Goal: Feedback & Contribution: Contribute content

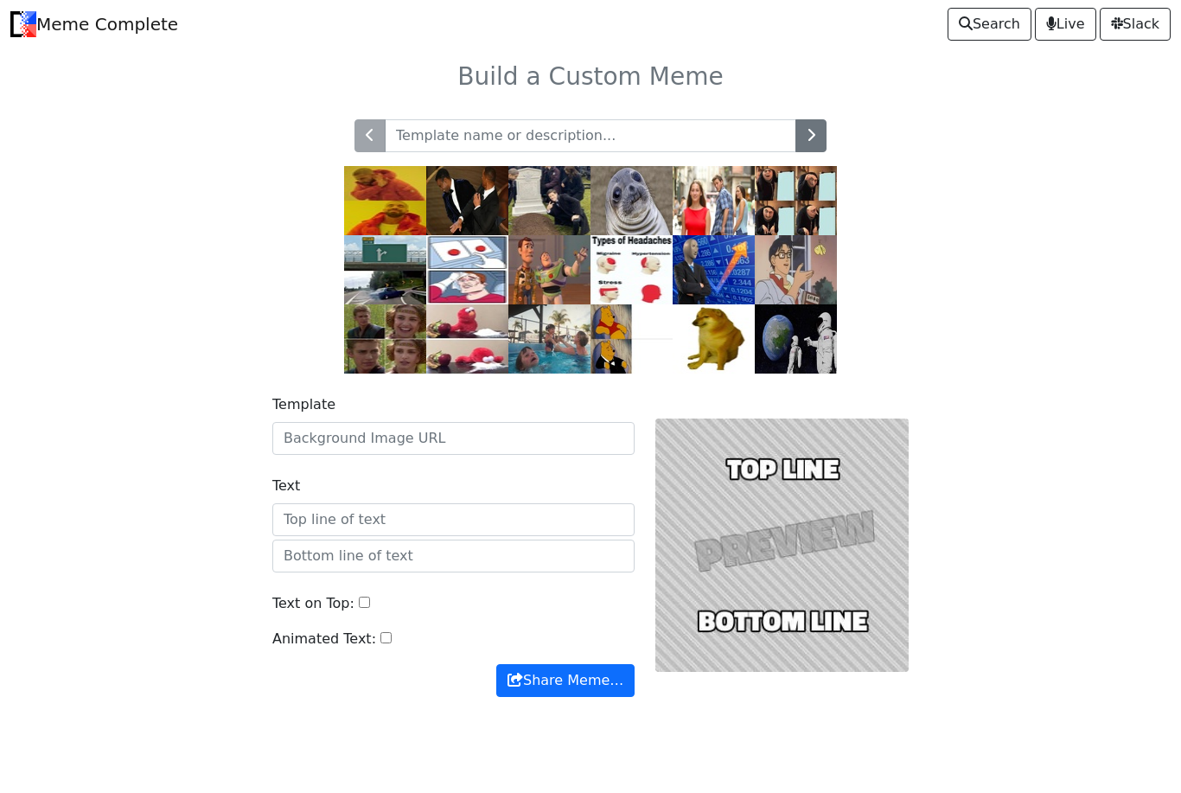
scroll to position [35, 0]
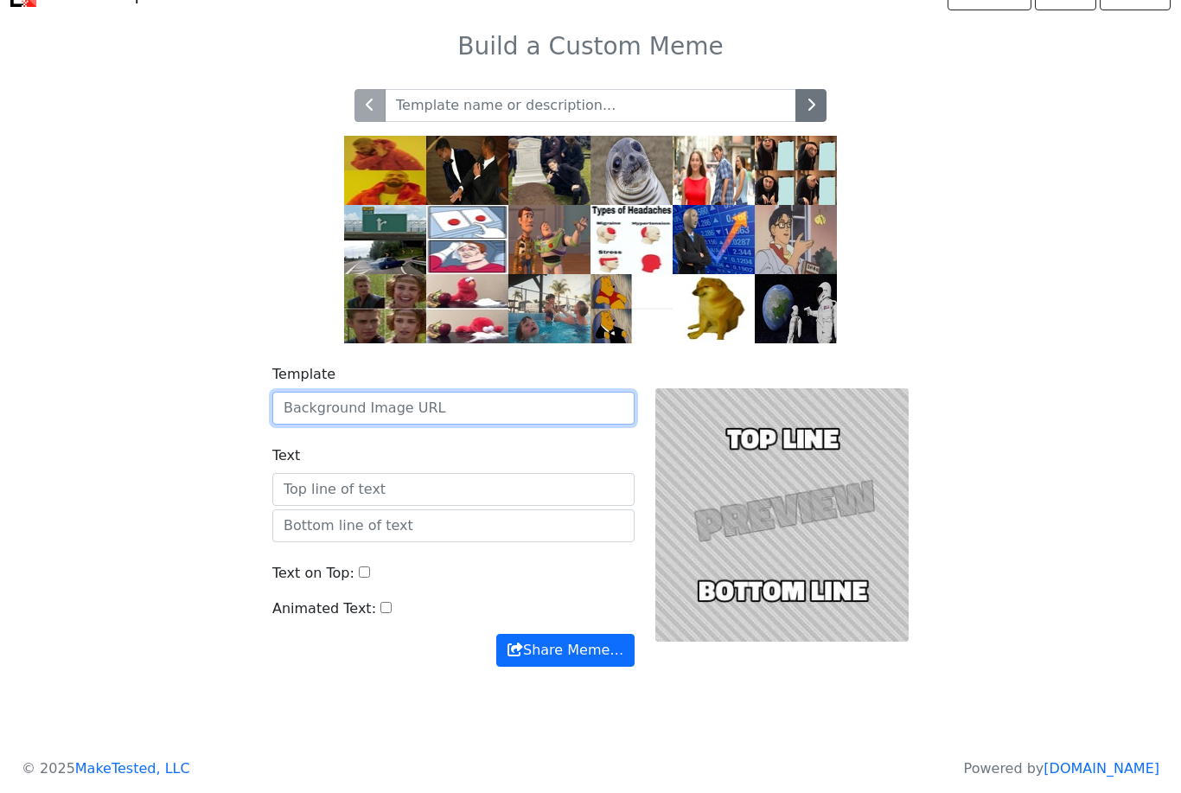
click at [523, 393] on input "Template" at bounding box center [453, 408] width 362 height 33
click at [807, 107] on icon "button" at bounding box center [811, 105] width 9 height 14
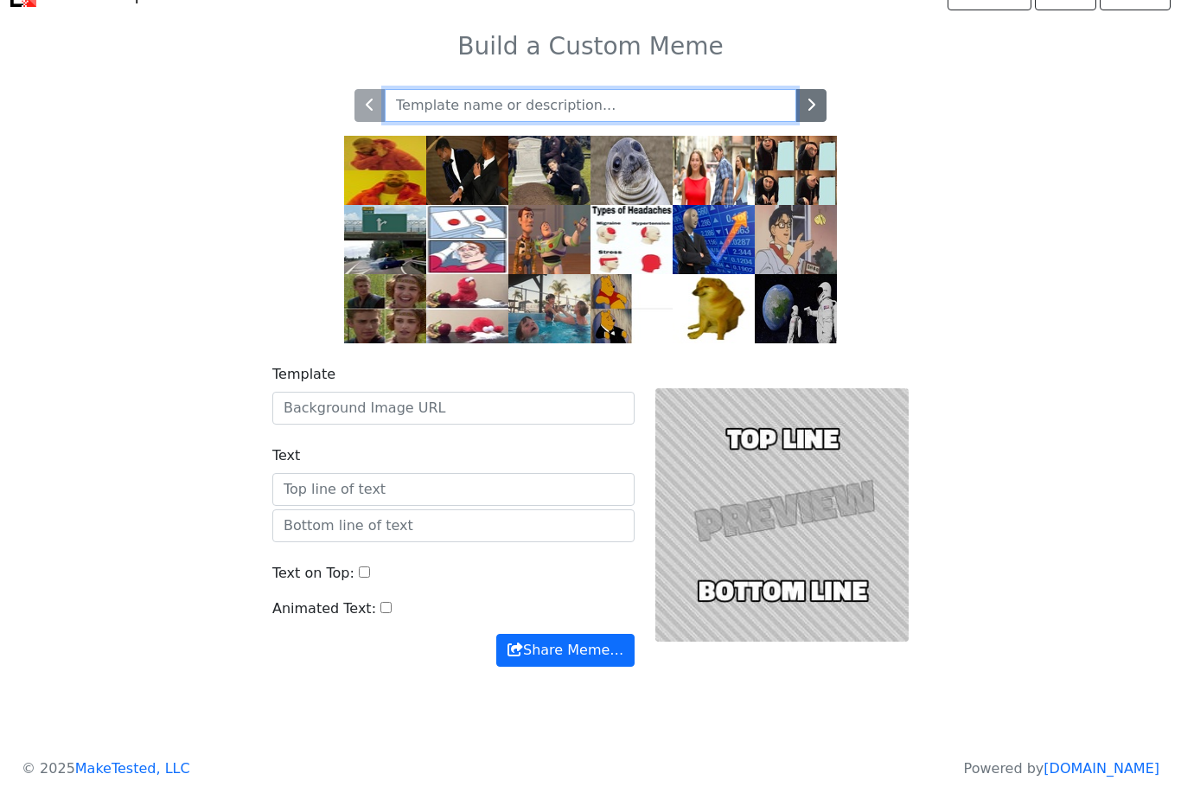
click at [636, 94] on input "text" at bounding box center [591, 105] width 412 height 33
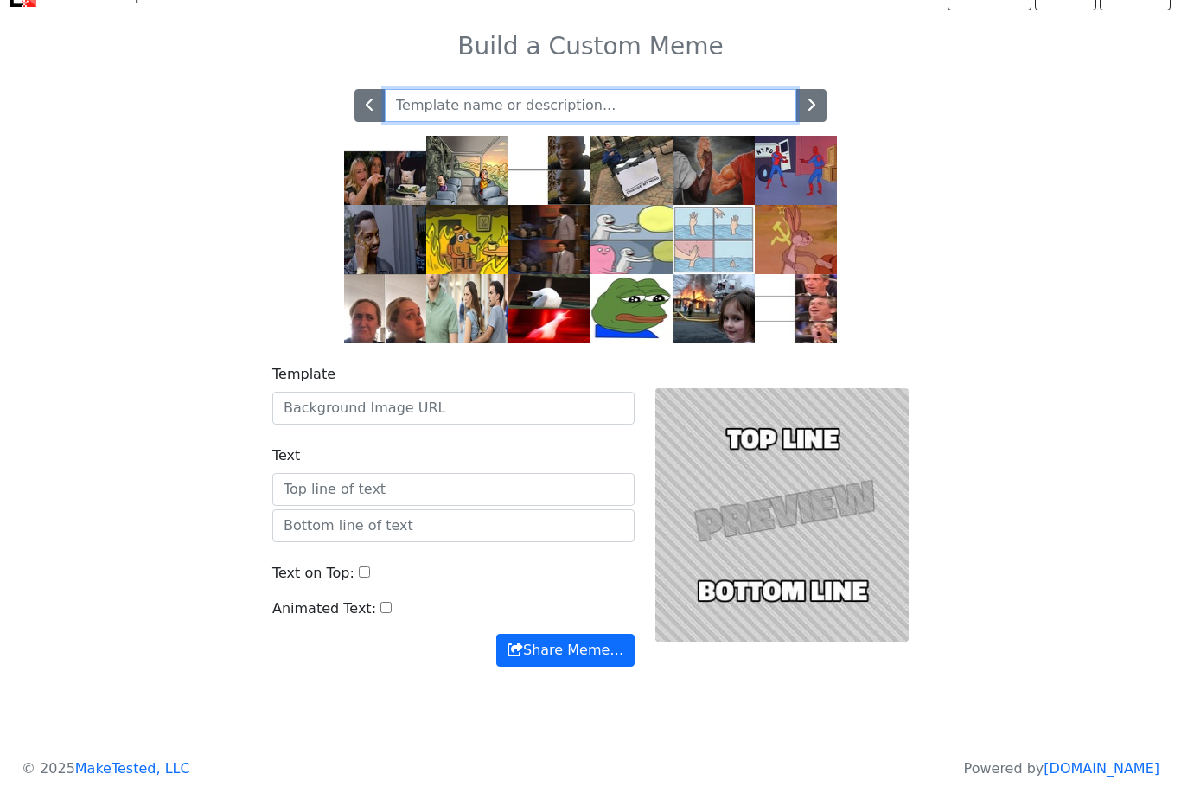
click at [638, 97] on input "text" at bounding box center [591, 105] width 412 height 33
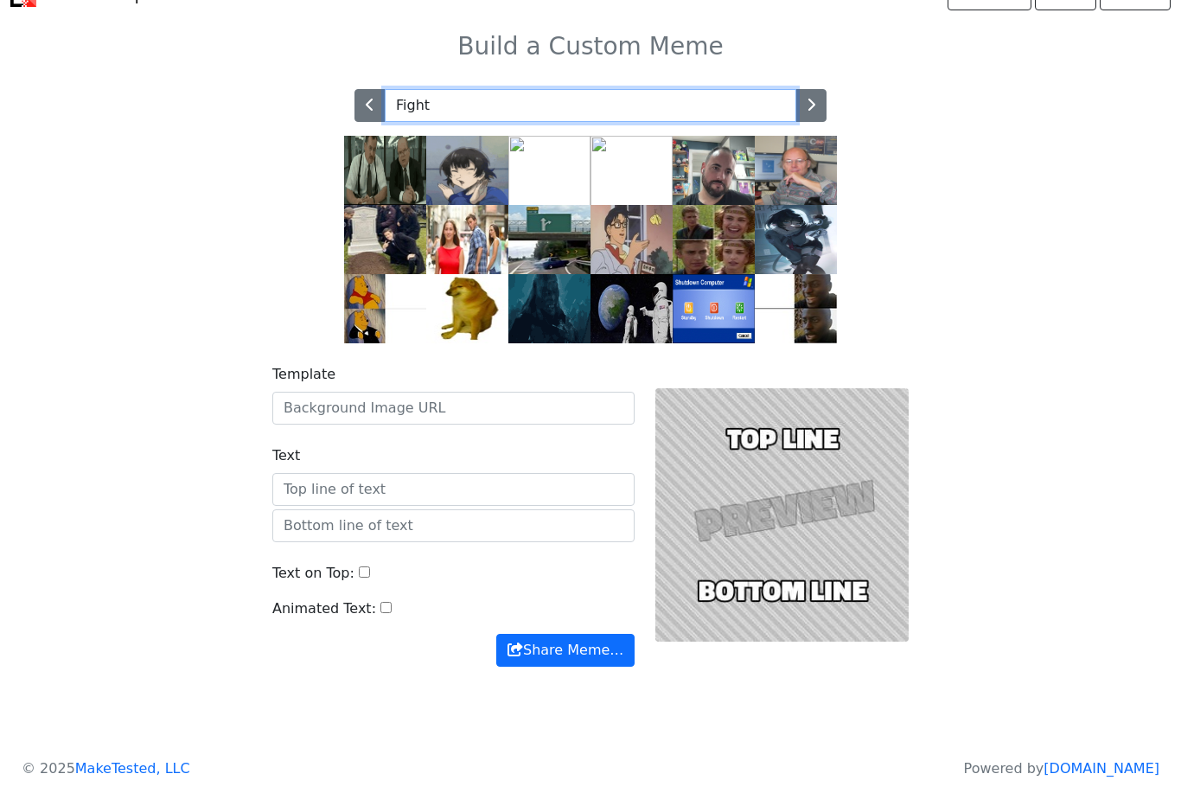
type input "Fight"
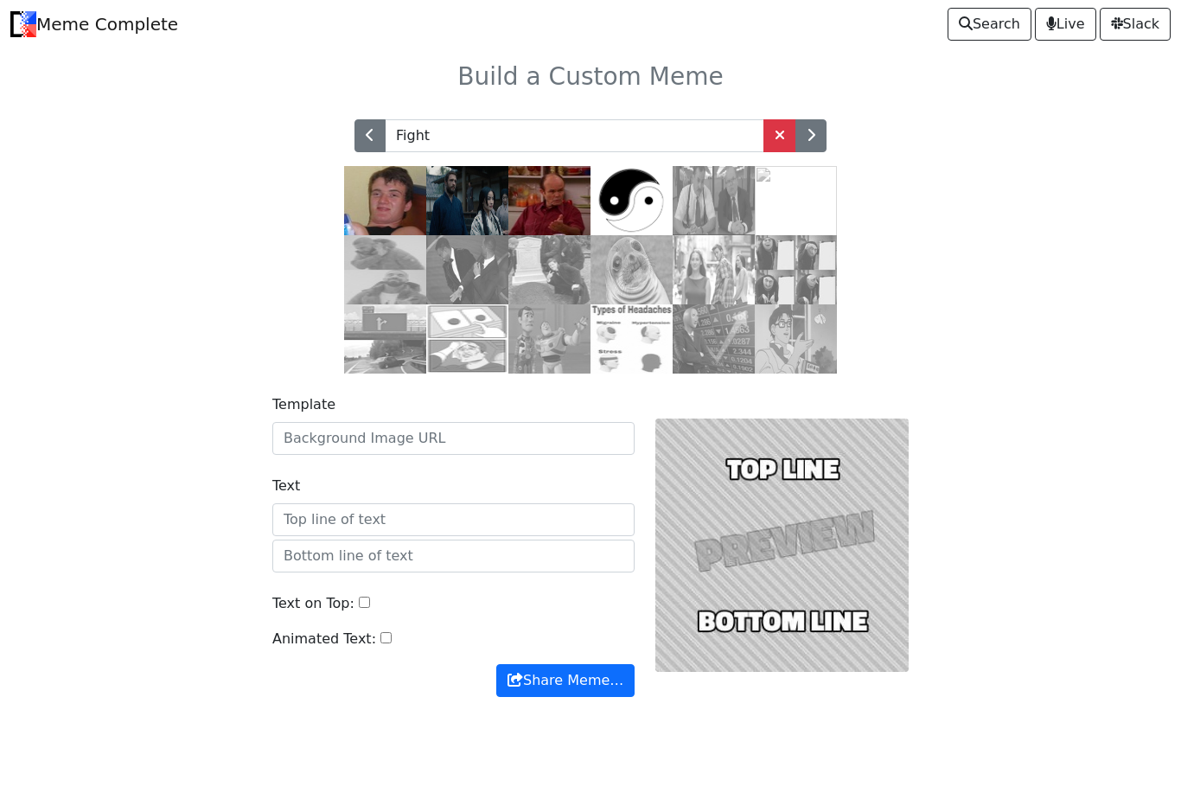
click at [455, 274] on img at bounding box center [467, 269] width 82 height 69
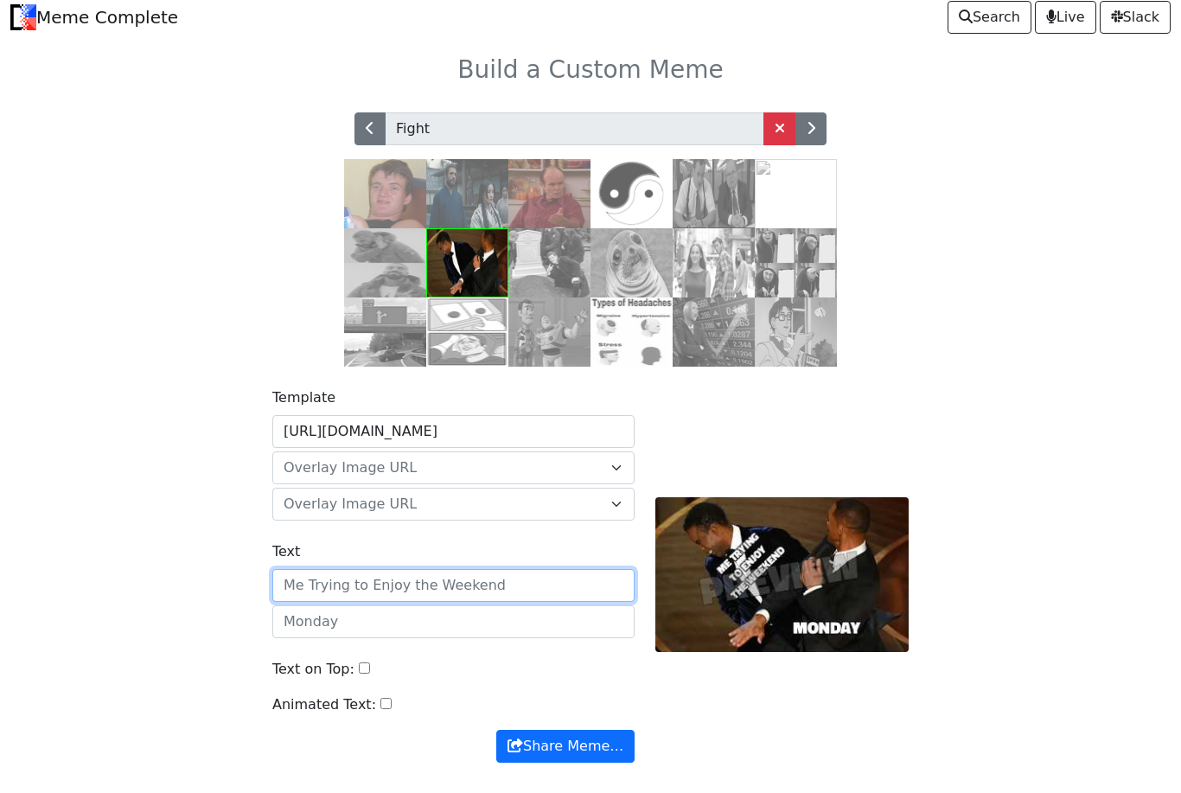
scroll to position [7, 0]
type input "Kara talking about her problems with racism"
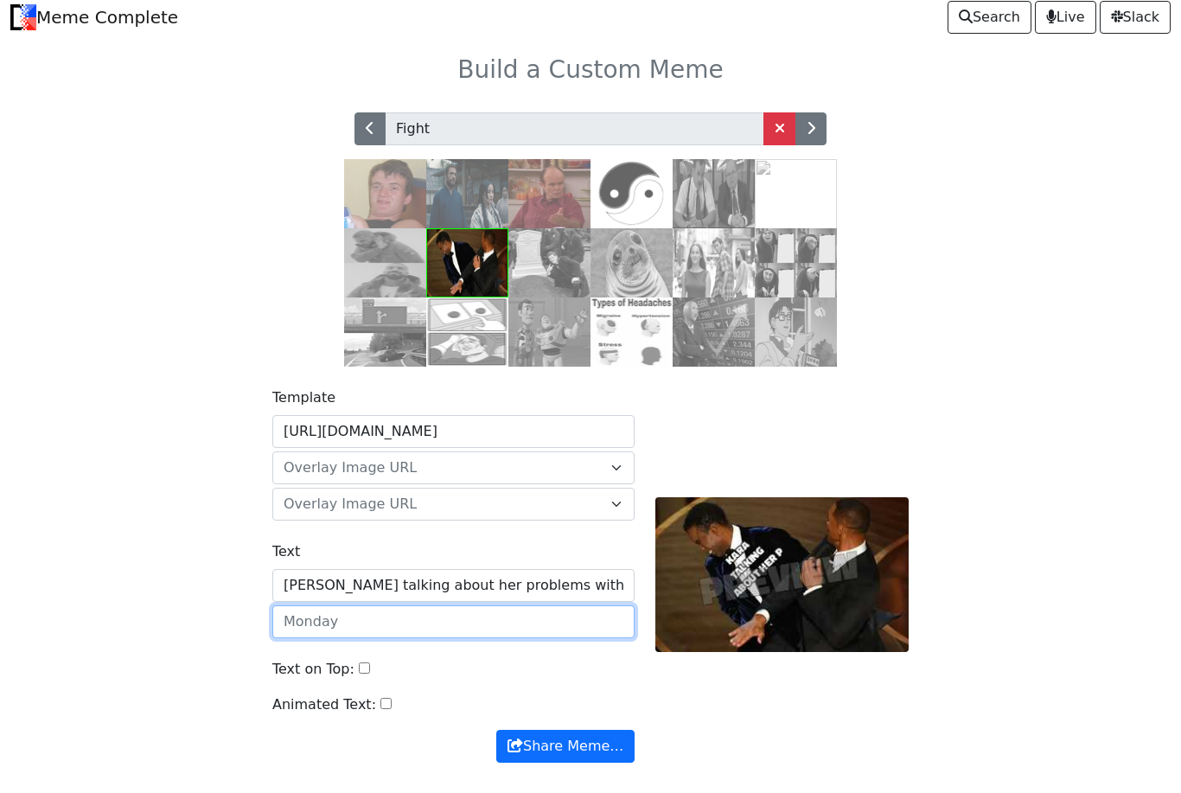
click at [308, 634] on input "text" at bounding box center [453, 621] width 362 height 33
type input "Chleo"
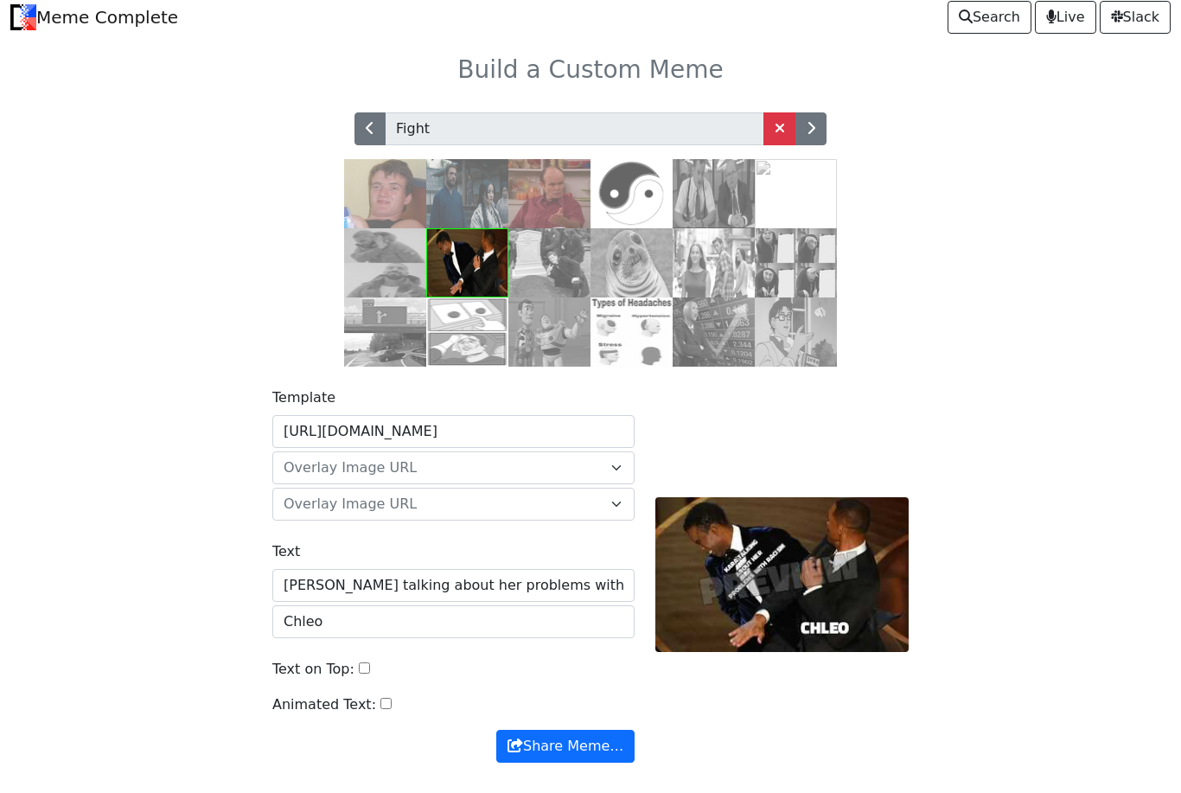
click at [348, 674] on label "Text on Top:" at bounding box center [313, 669] width 82 height 21
click at [359, 674] on input "Text on Top:" at bounding box center [364, 668] width 11 height 11
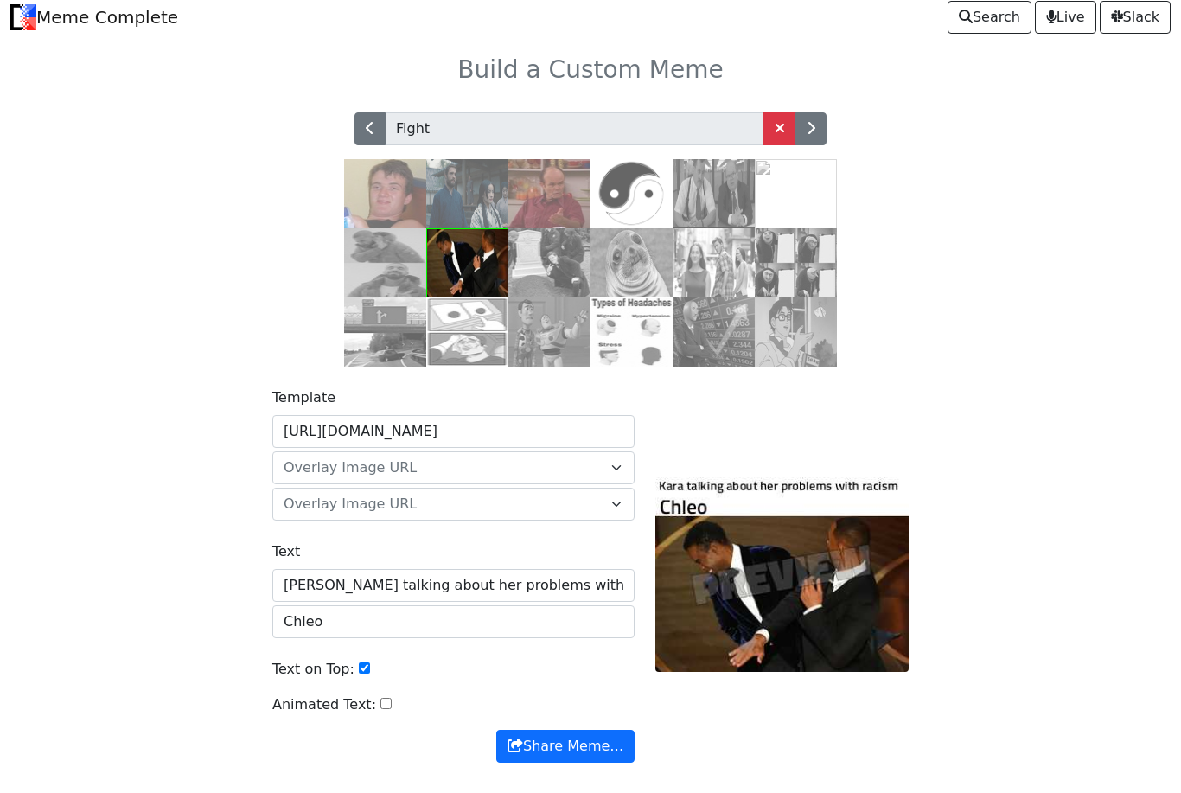
click at [359, 664] on input "Text on Top:" at bounding box center [364, 668] width 11 height 11
checkbox input "false"
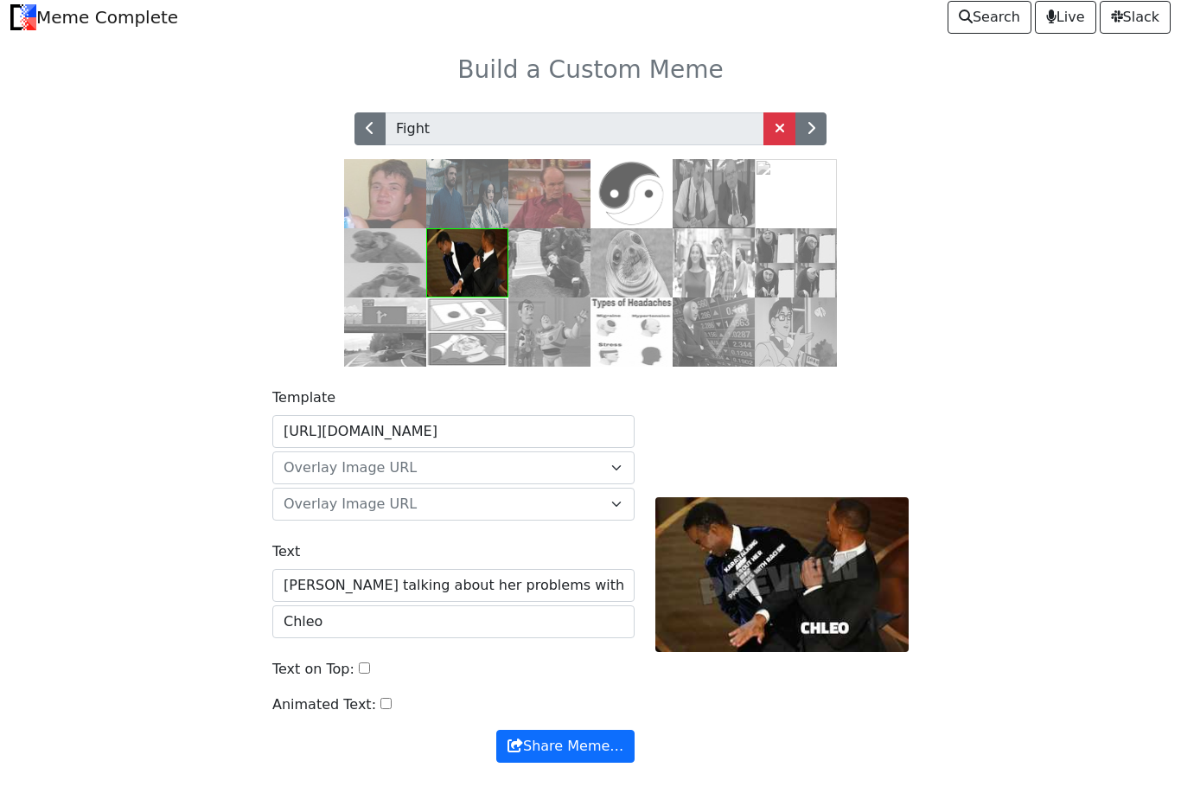
click at [383, 702] on input "Animated Text:" at bounding box center [386, 703] width 11 height 11
checkbox input "true"
click at [368, 695] on div "Text on Top:" at bounding box center [453, 676] width 362 height 35
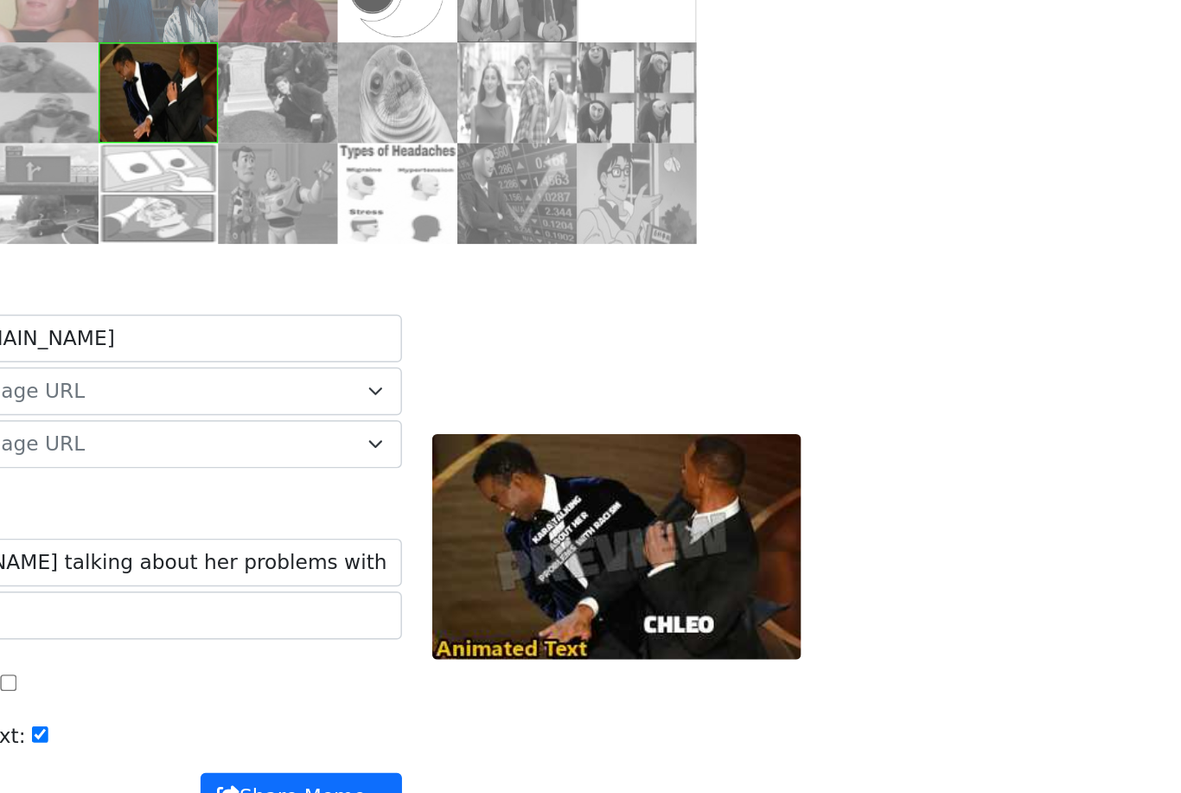
scroll to position [29, 0]
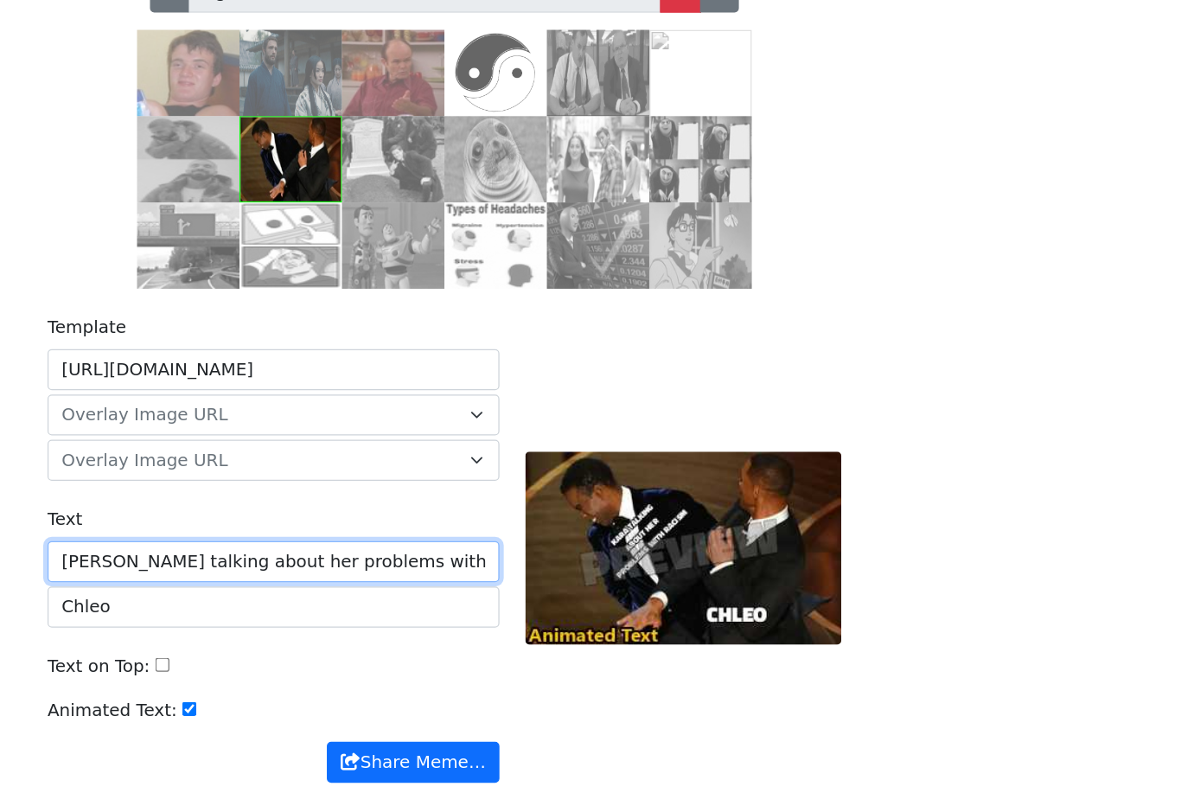
click at [304, 547] on input "Kara talking about her problems with racism" at bounding box center [453, 563] width 362 height 33
click at [367, 547] on input "Kara talking about her problems with racism" at bounding box center [453, 563] width 362 height 33
click at [289, 547] on input "Kara talking about her problems with racism" at bounding box center [453, 563] width 362 height 33
click at [285, 547] on input "Kara talking about her problems with racism" at bounding box center [453, 563] width 362 height 33
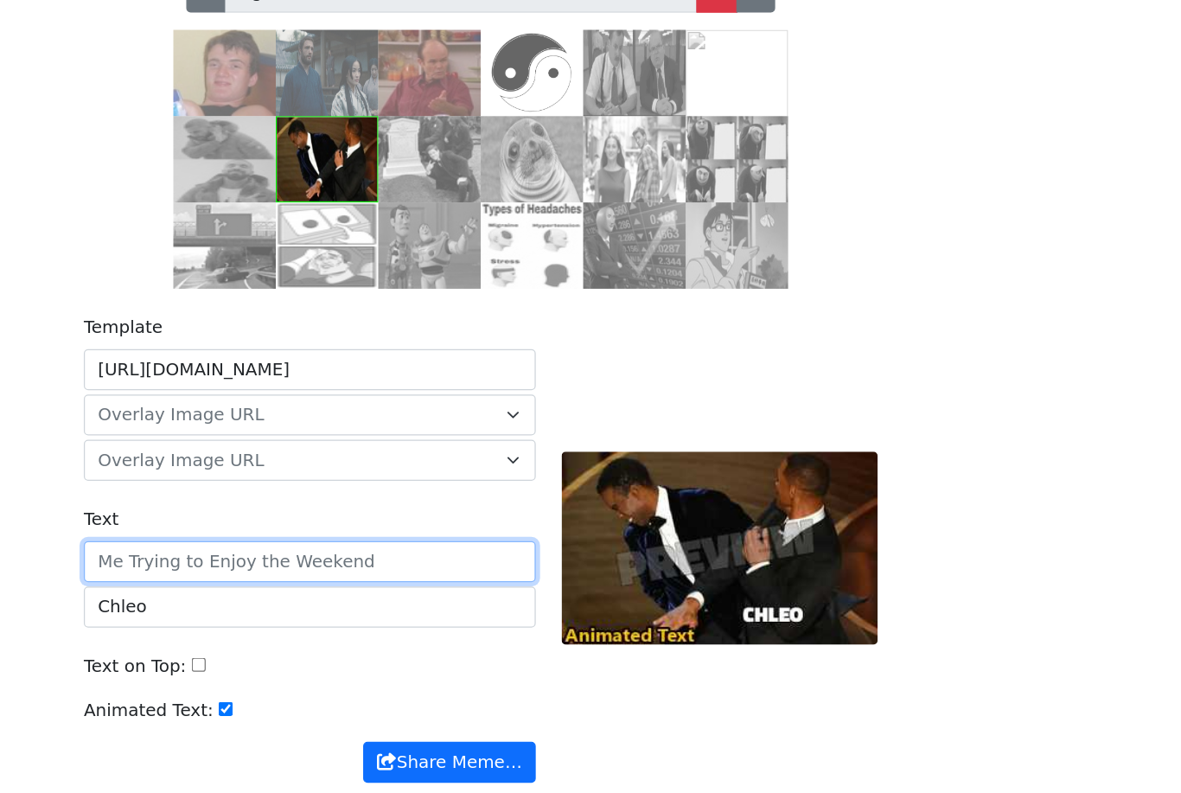
type input "K"
type input "Kara talks about experiences with racism"
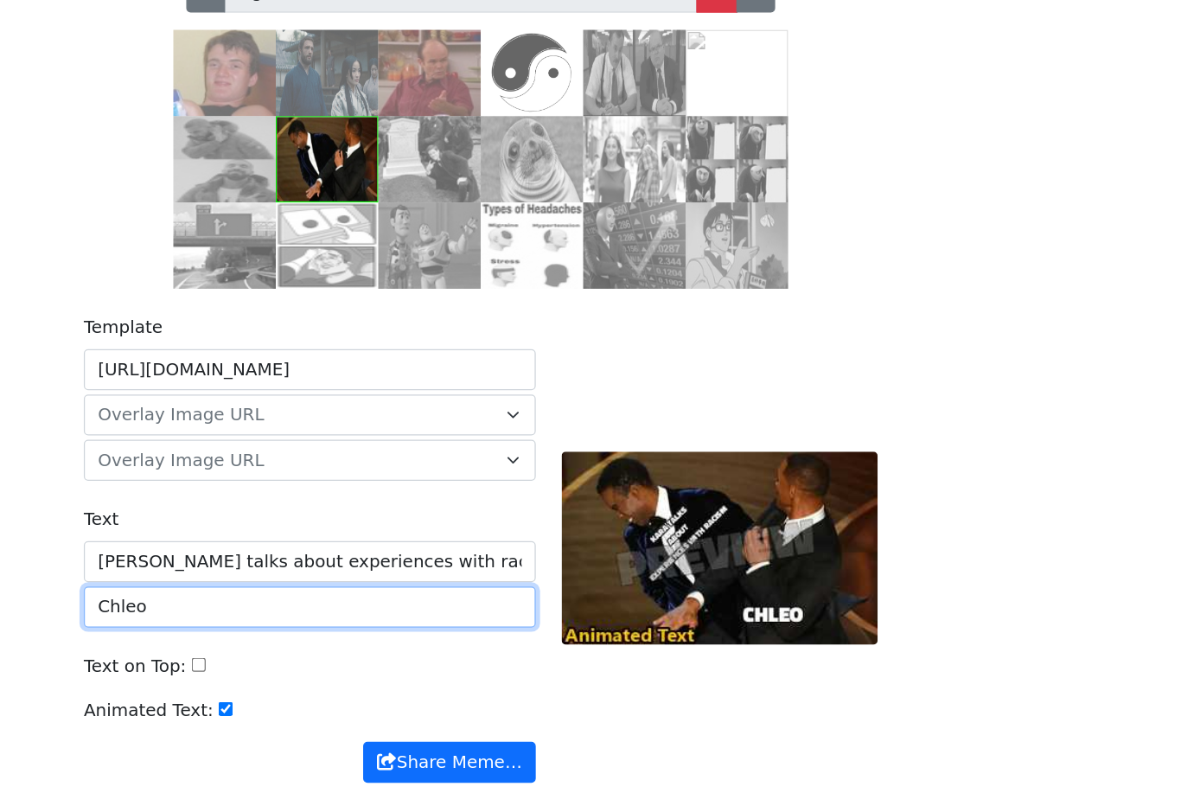
click at [272, 584] on input "Chleo" at bounding box center [453, 600] width 362 height 33
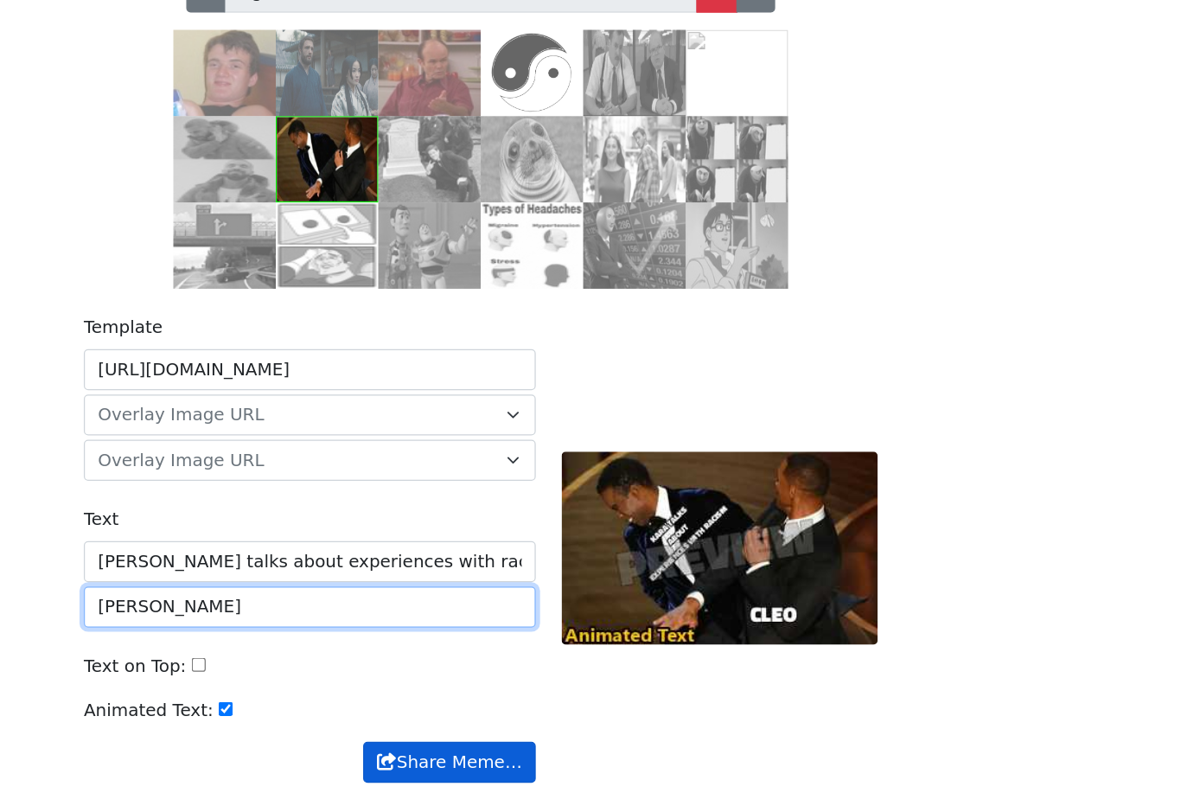
type input "Cleo"
click at [496, 708] on button "Share Meme…" at bounding box center [565, 724] width 138 height 33
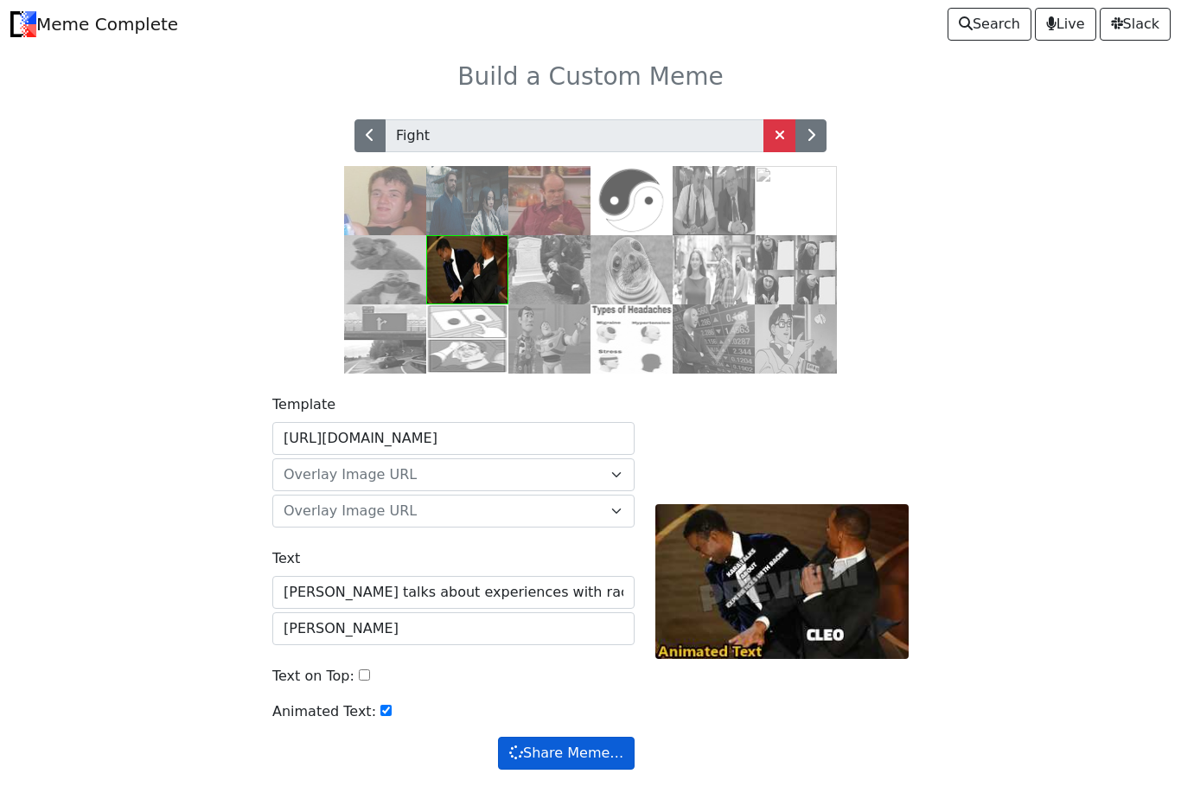
scroll to position [93, 0]
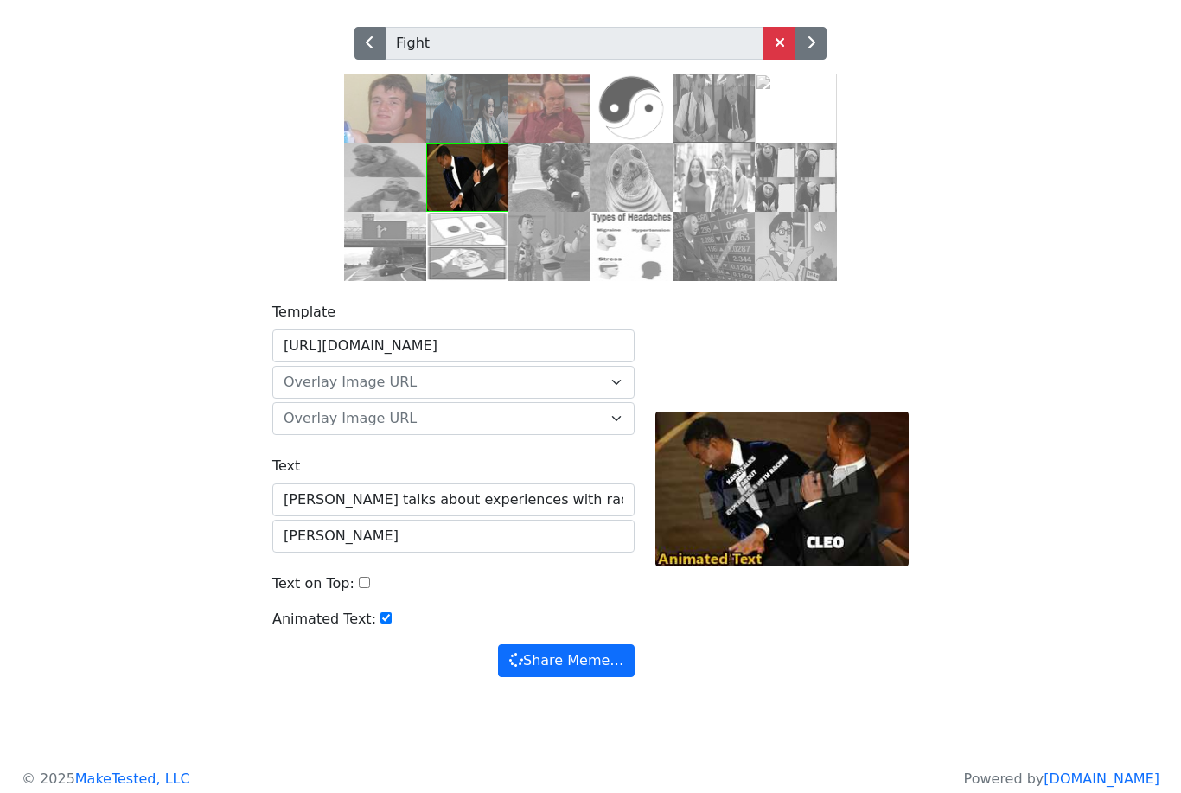
click at [377, 611] on div "Animated Text:" at bounding box center [453, 626] width 362 height 35
click at [381, 624] on input "Animated Text:" at bounding box center [386, 617] width 11 height 11
checkbox input "false"
click at [522, 667] on span "submit" at bounding box center [516, 660] width 14 height 14
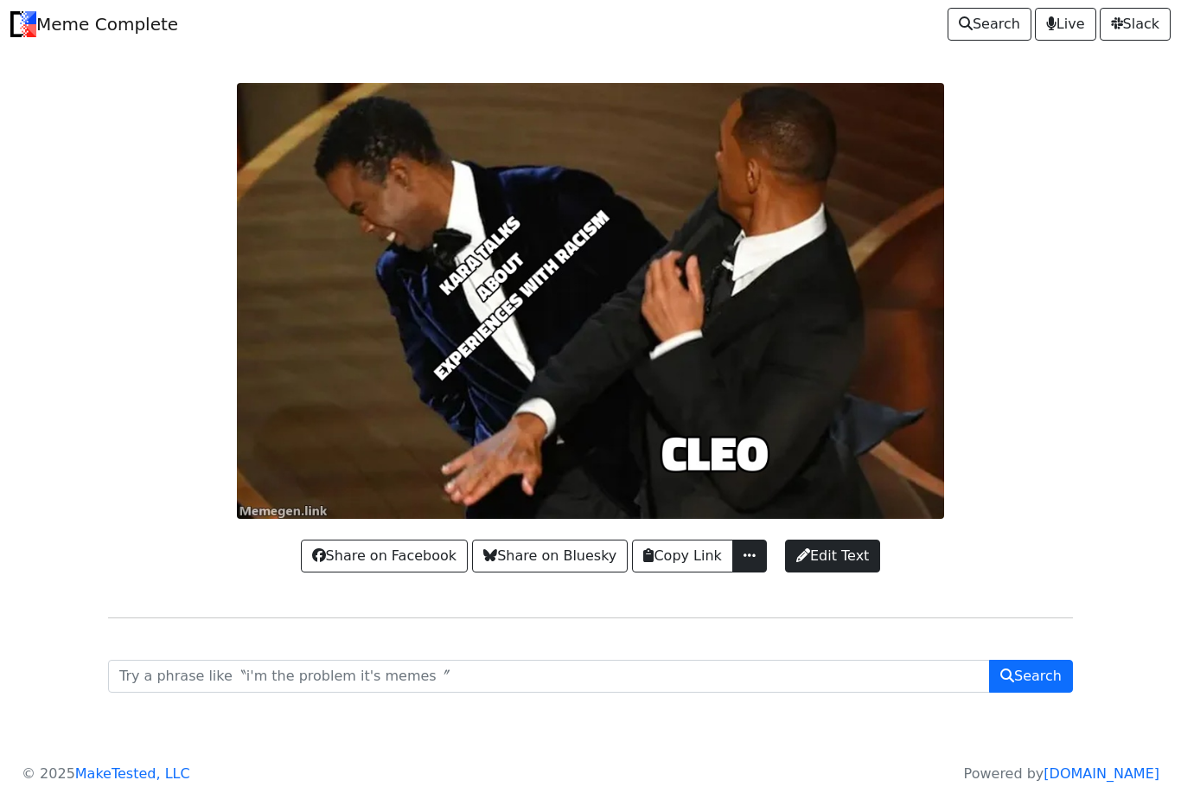
click at [750, 562] on span "button" at bounding box center [749, 555] width 17 height 14
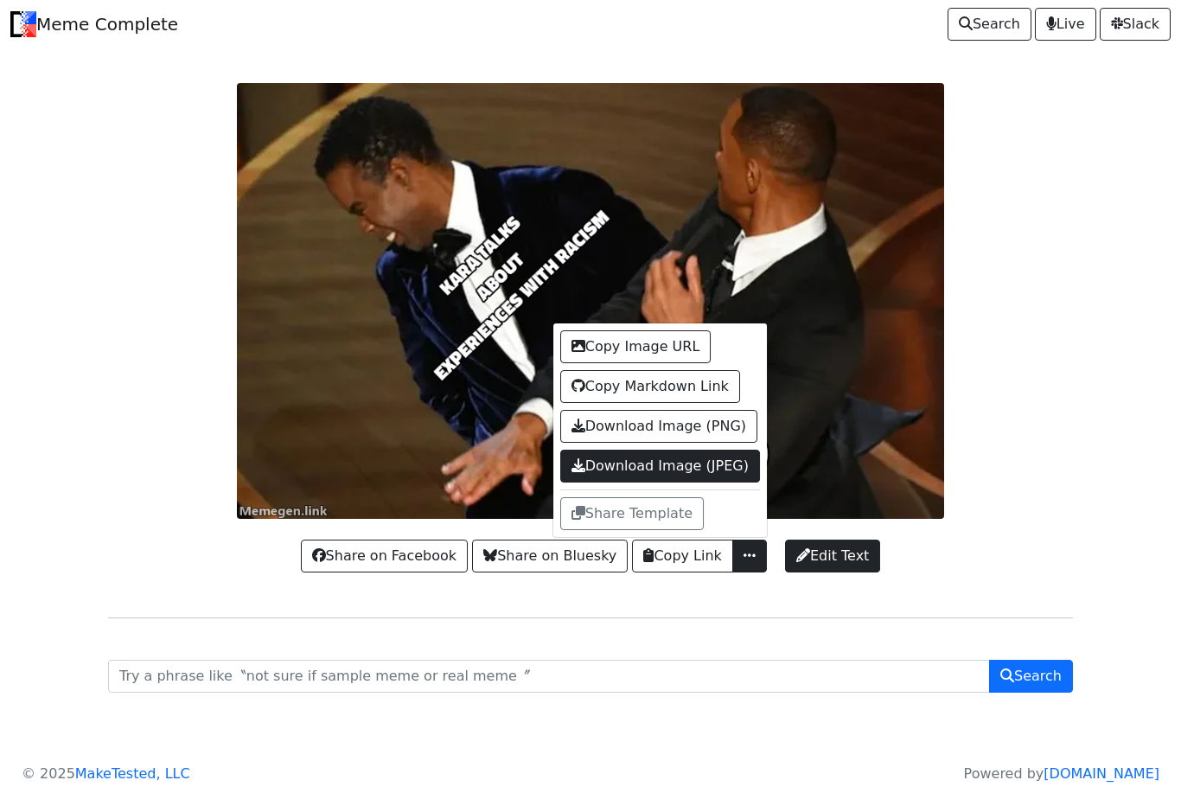
click at [671, 483] on link "Download Image (JPEG)" at bounding box center [660, 466] width 200 height 33
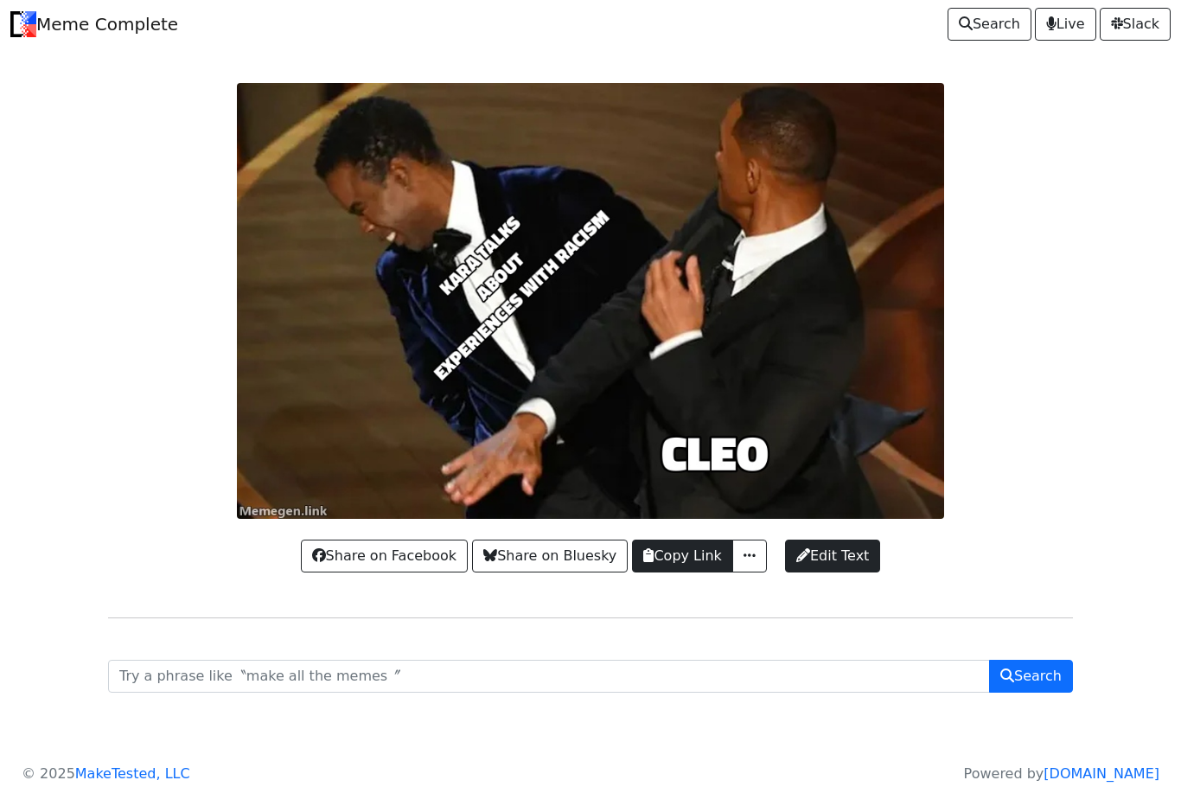
click at [708, 573] on button "Copy Link" at bounding box center [682, 556] width 100 height 33
click at [744, 562] on span "button" at bounding box center [749, 555] width 17 height 14
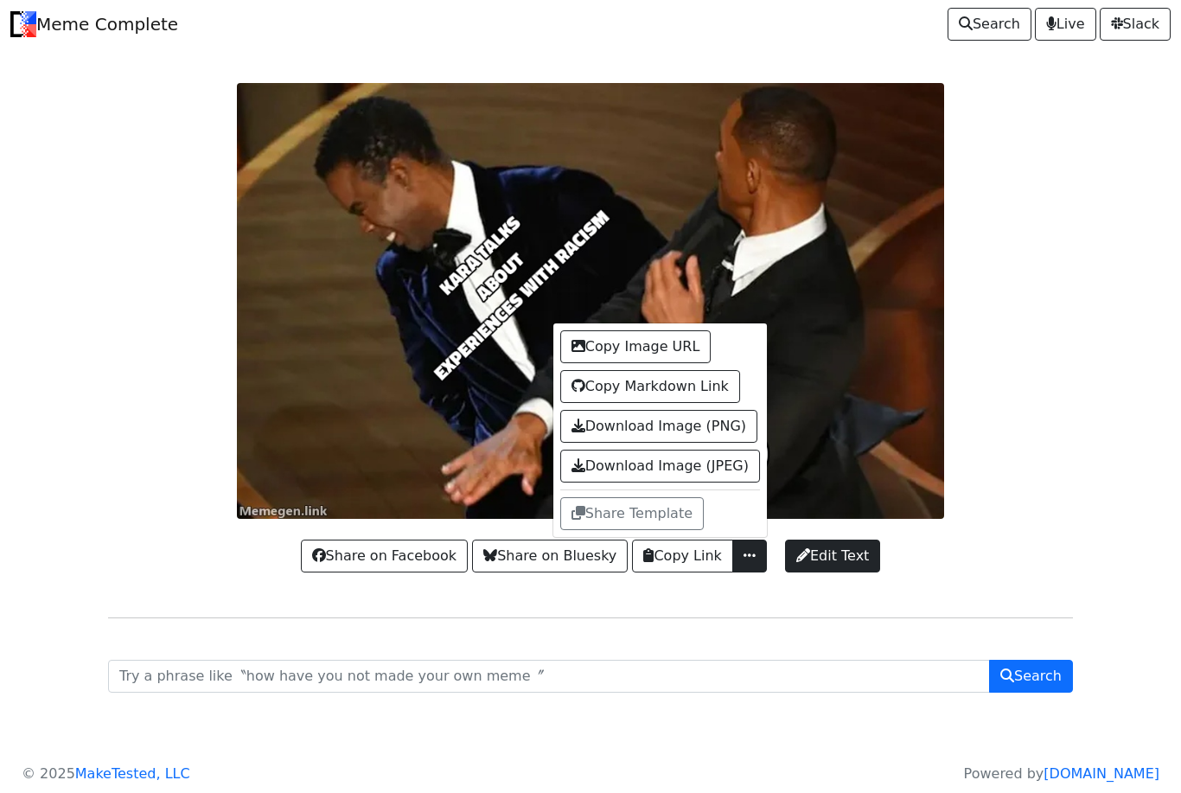
click at [637, 363] on button "Copy Image URL" at bounding box center [635, 346] width 151 height 33
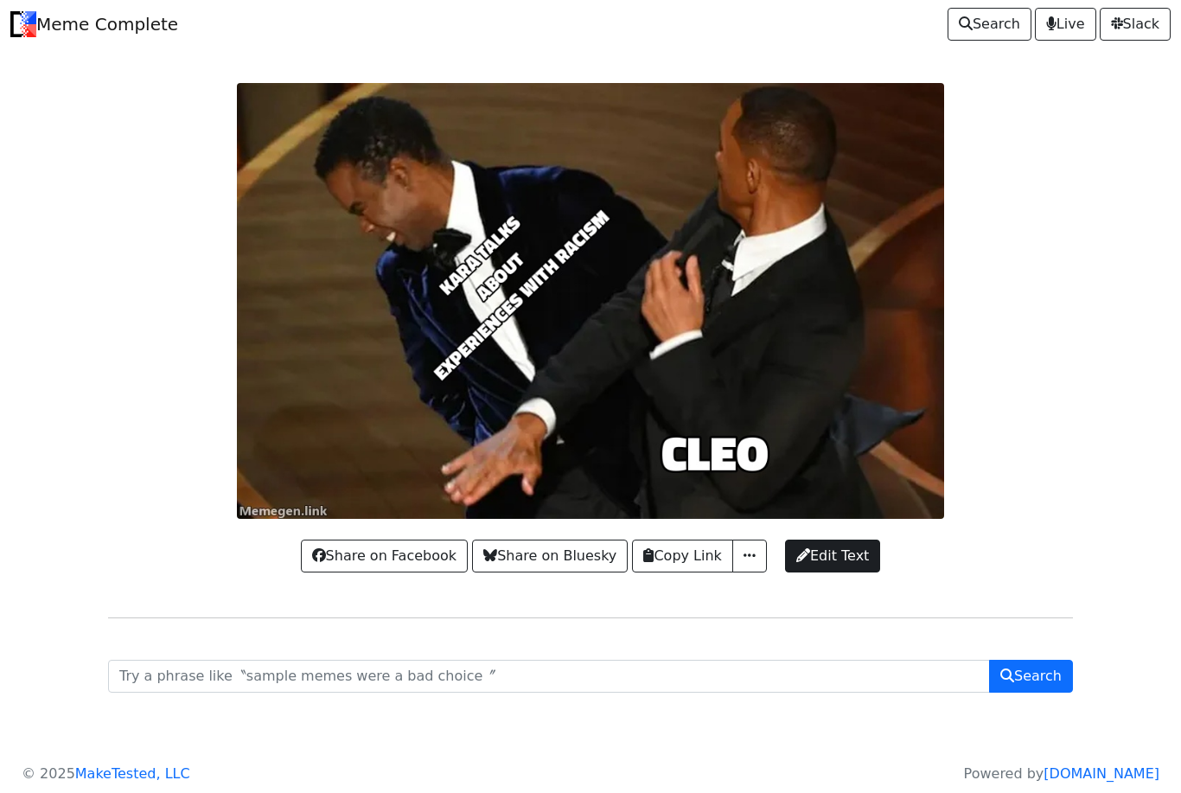
click at [848, 567] on span "Edit Text" at bounding box center [833, 556] width 73 height 21
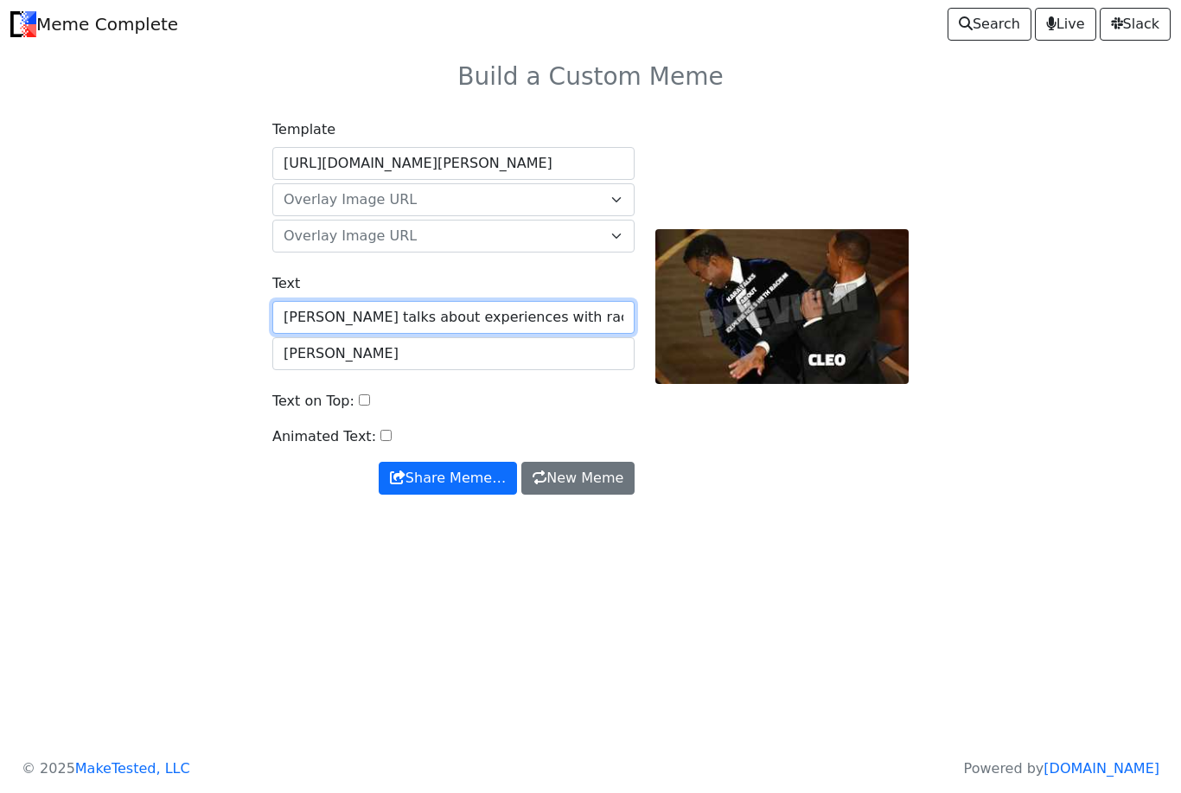
click at [337, 311] on input "[PERSON_NAME] talks about experiences with racism" at bounding box center [453, 317] width 362 height 33
type input "[PERSON_NAME] is talking about experiences with racism"
click at [429, 478] on button "Share Meme…" at bounding box center [448, 478] width 138 height 33
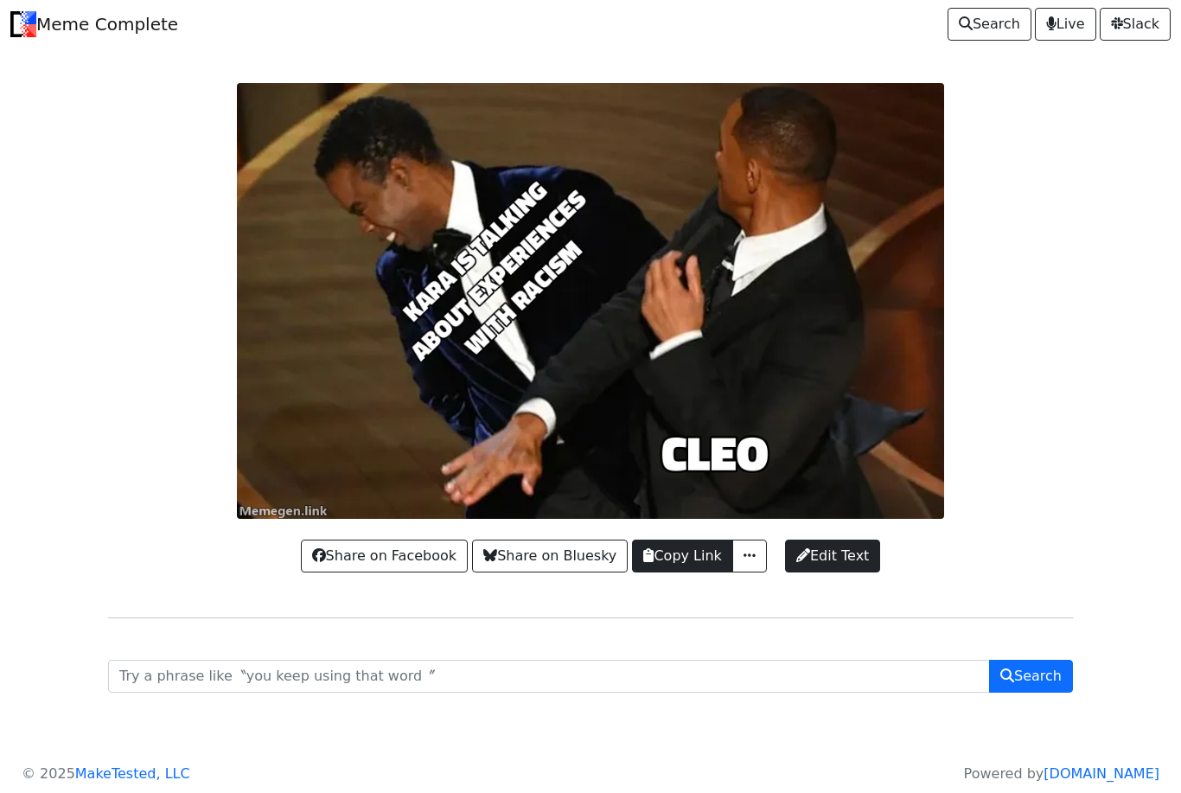
click at [689, 573] on button "Copy Link" at bounding box center [682, 556] width 100 height 33
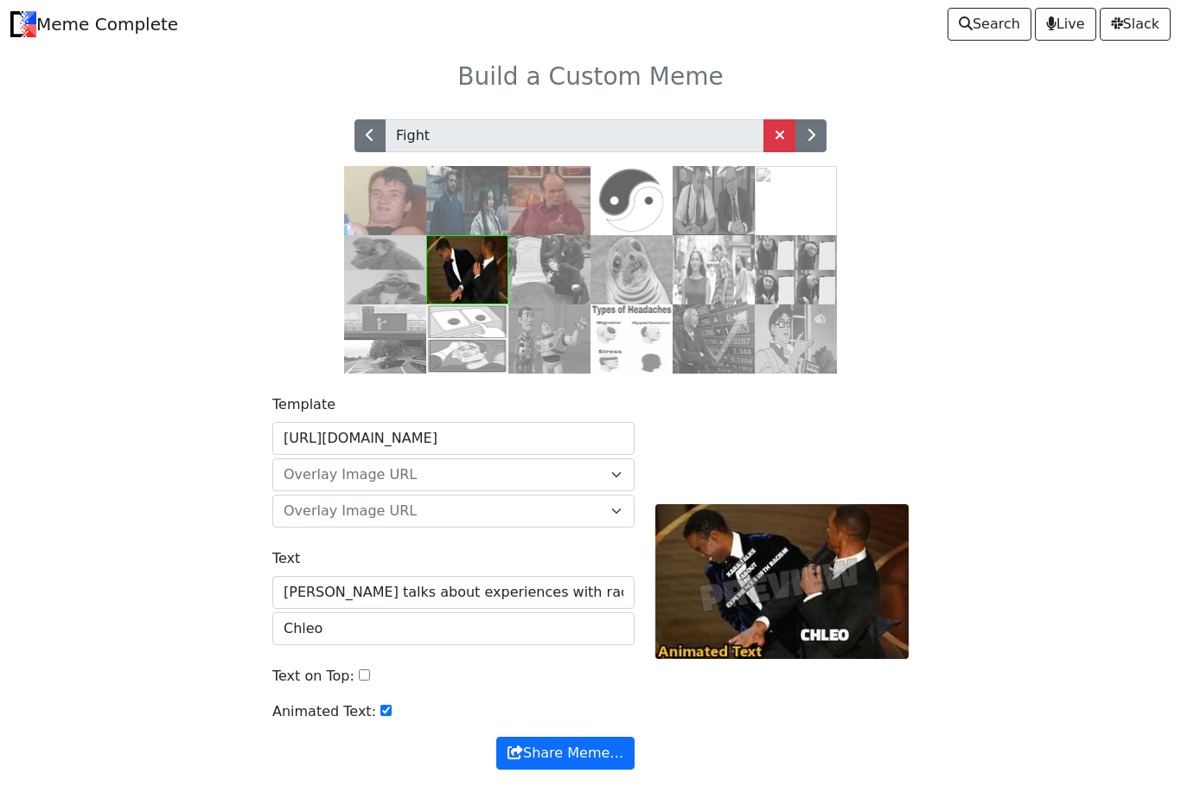
scroll to position [93, 0]
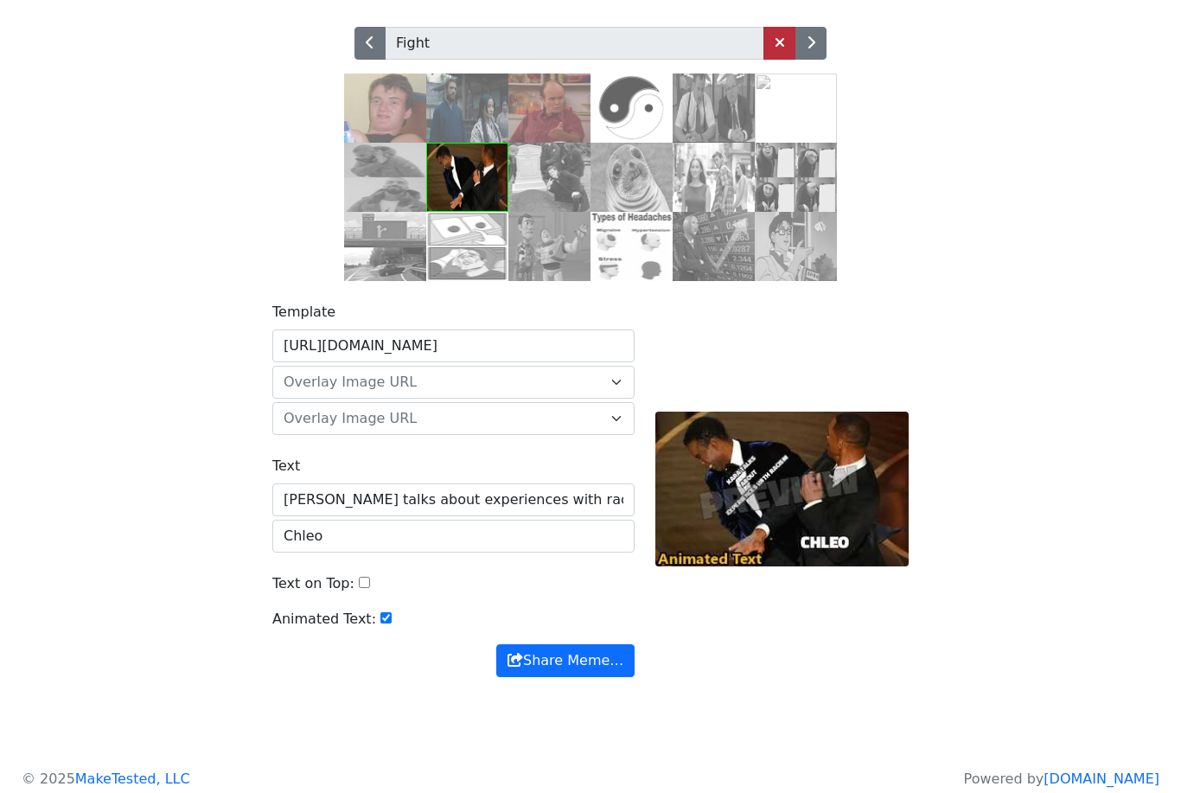
click at [771, 56] on link at bounding box center [780, 43] width 33 height 33
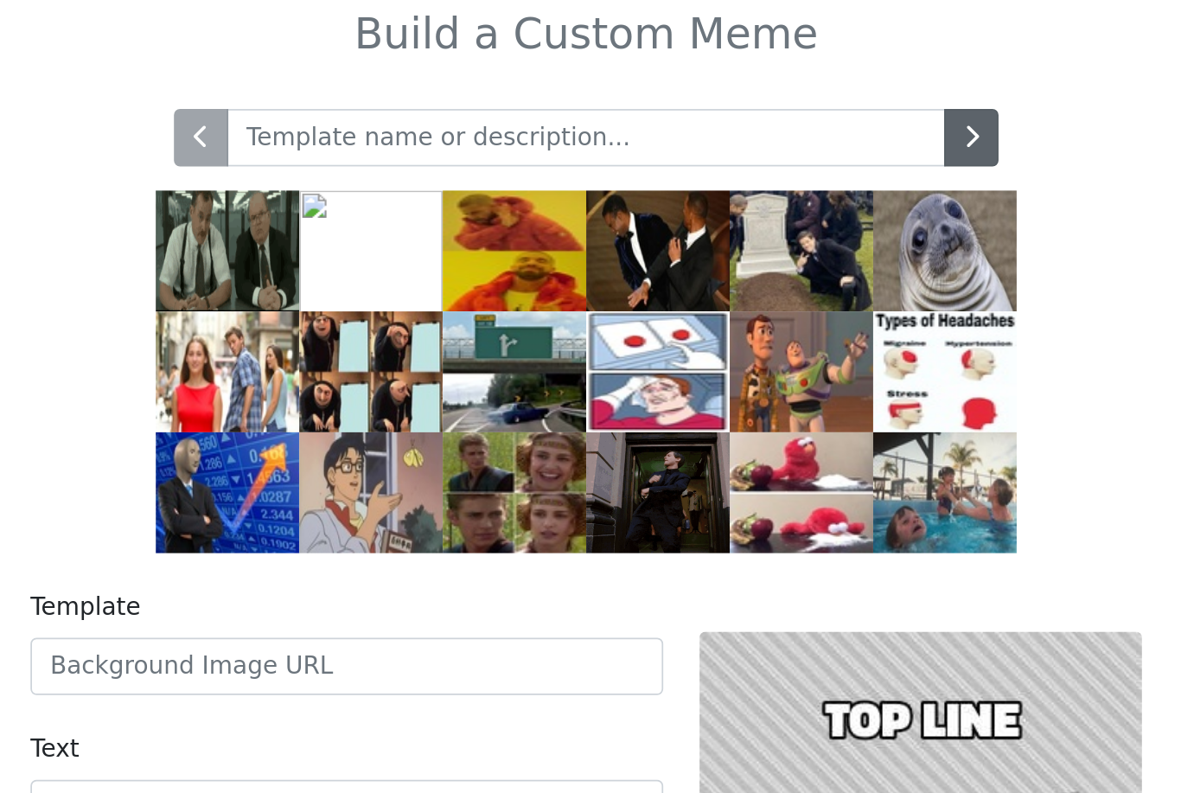
click at [807, 128] on icon "button" at bounding box center [811, 135] width 9 height 14
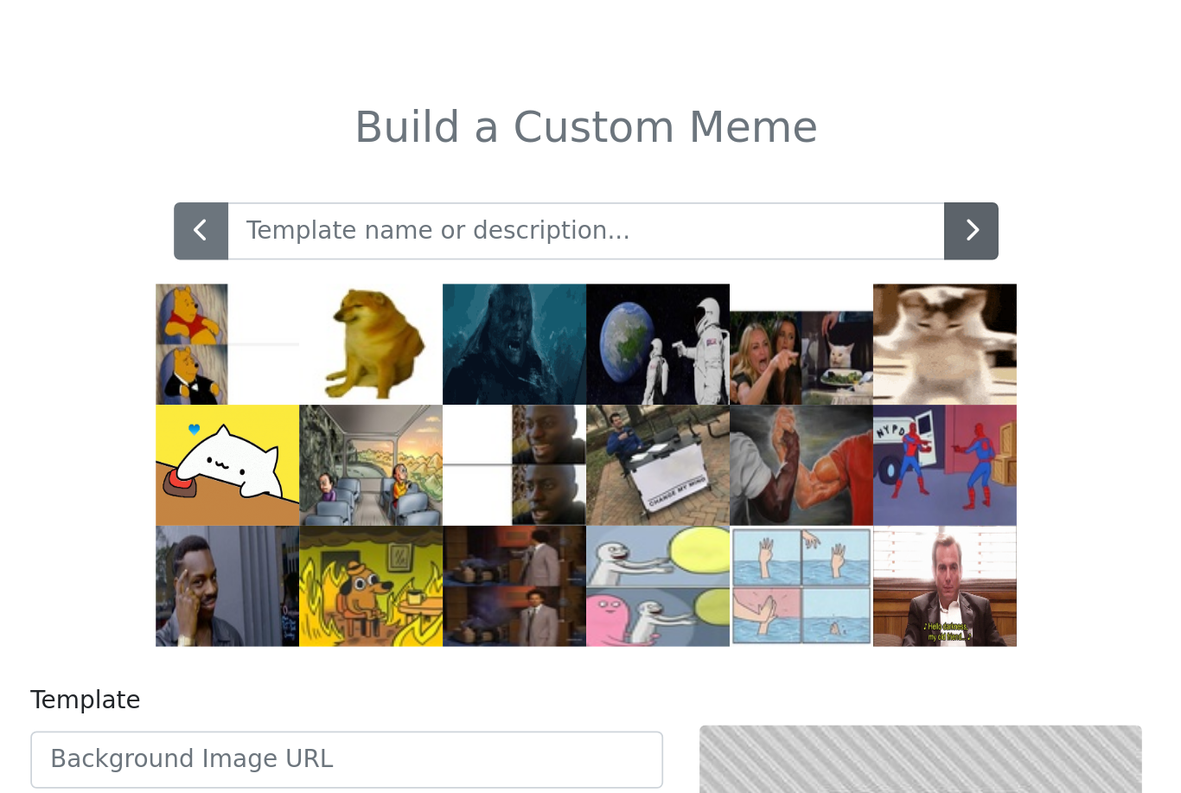
click at [796, 131] on button "button" at bounding box center [811, 135] width 31 height 33
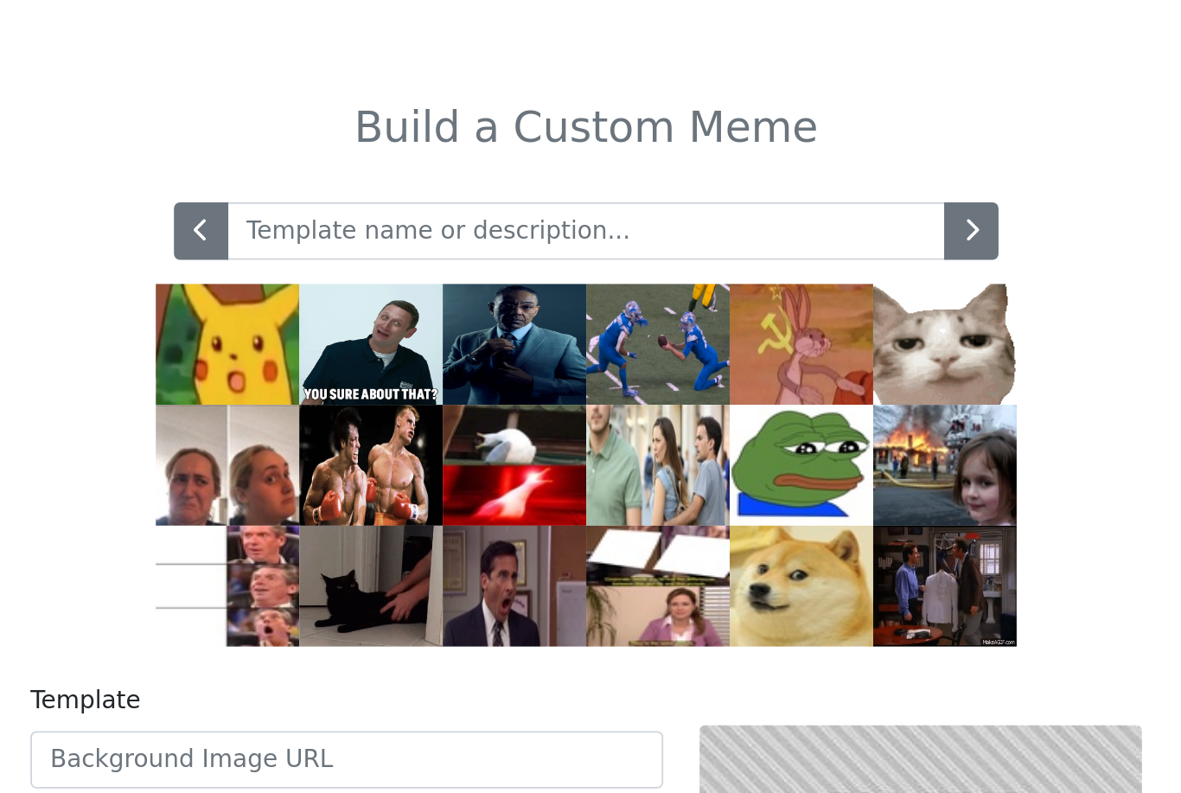
click at [755, 265] on img at bounding box center [796, 269] width 82 height 69
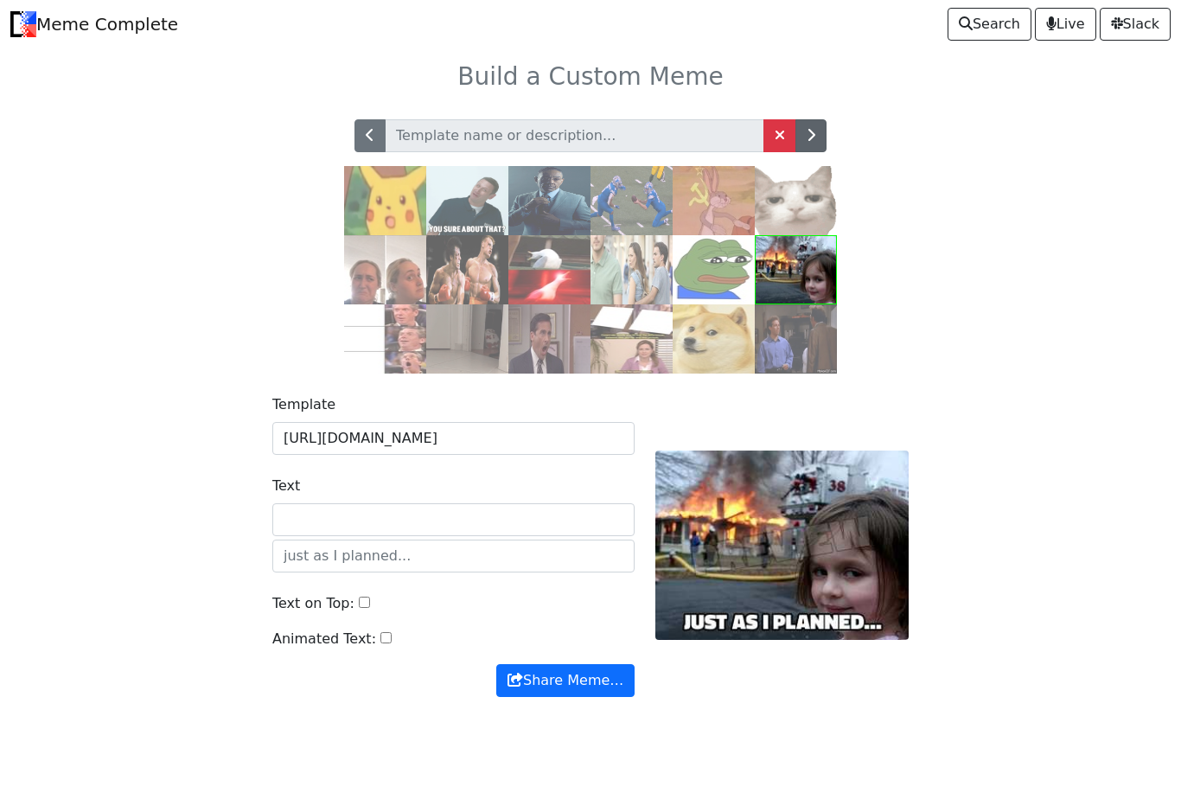
click at [815, 131] on icon "button" at bounding box center [811, 135] width 9 height 14
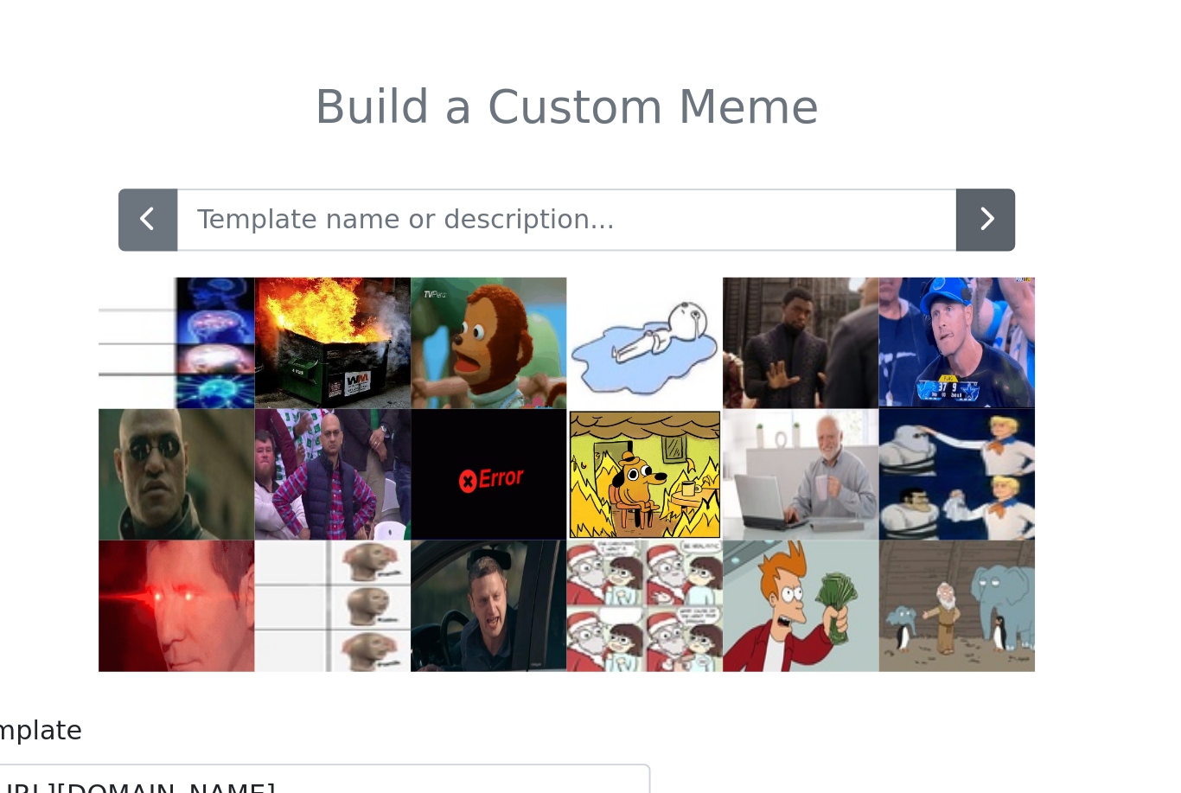
click at [807, 128] on icon "button" at bounding box center [811, 135] width 9 height 14
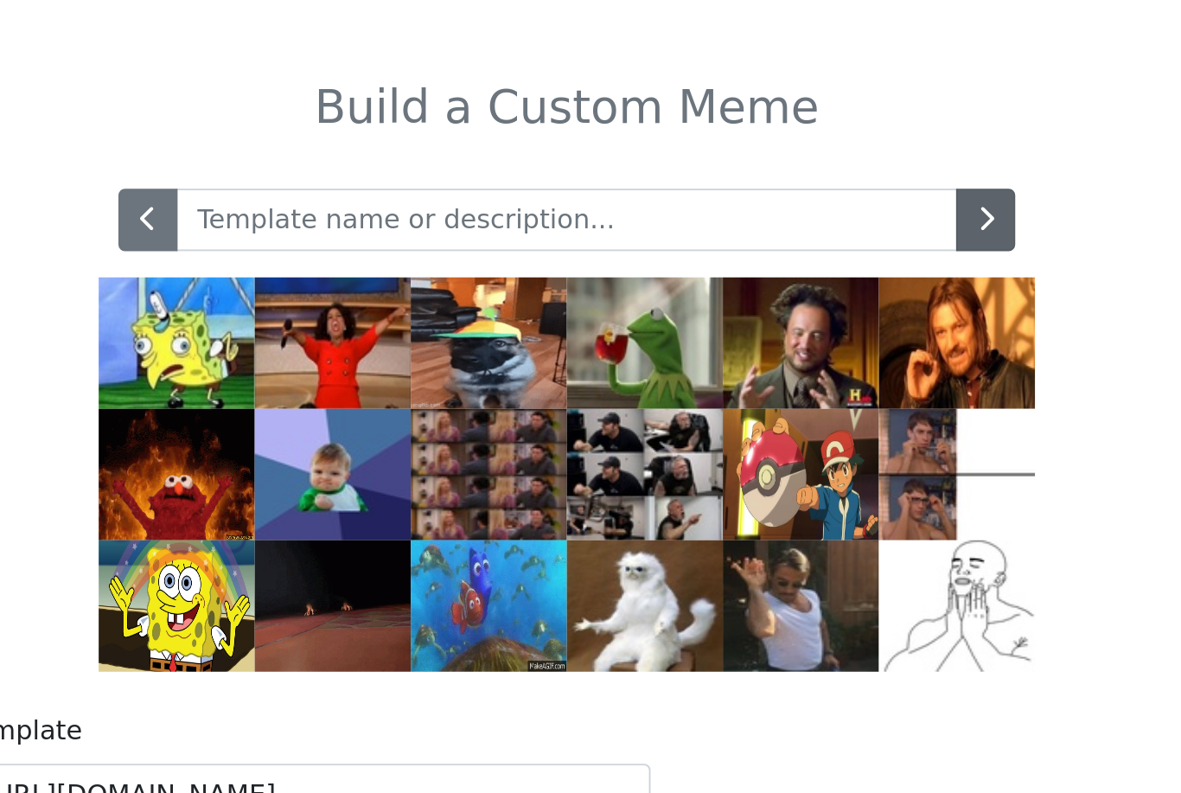
click at [796, 119] on button "button" at bounding box center [811, 135] width 31 height 33
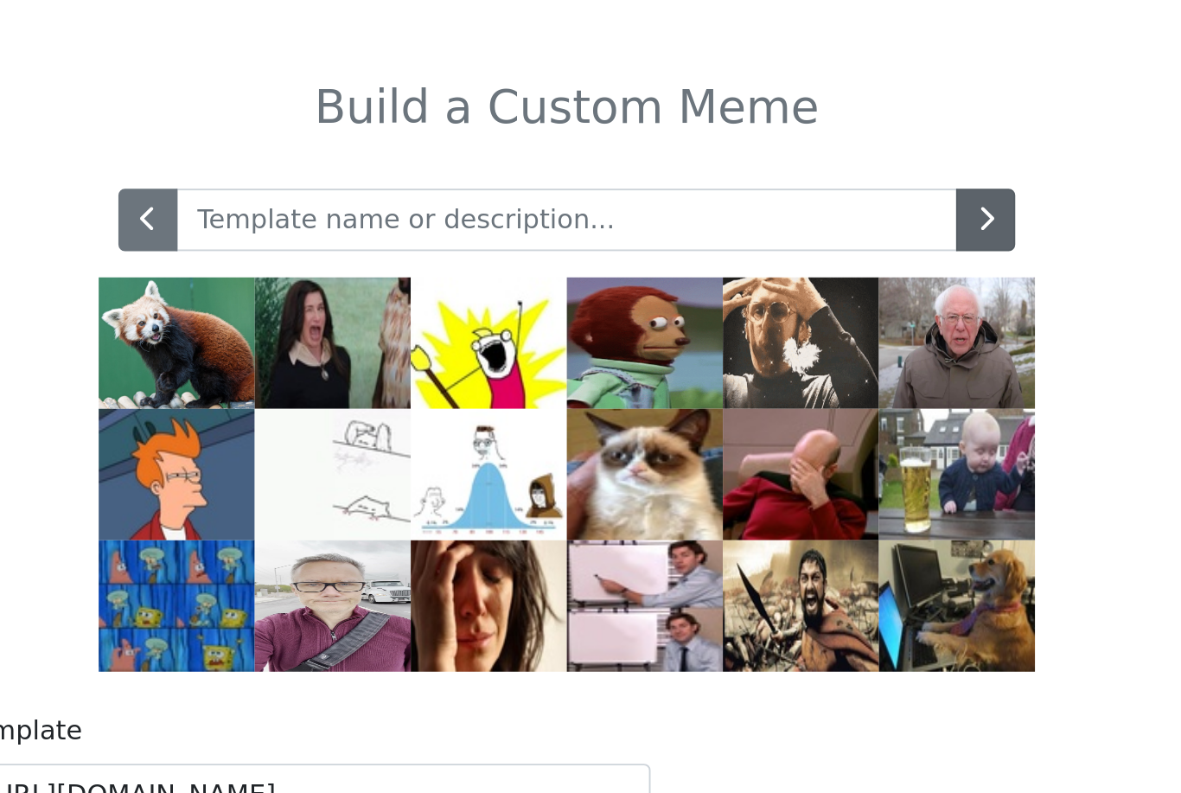
click at [796, 119] on button "button" at bounding box center [811, 135] width 31 height 33
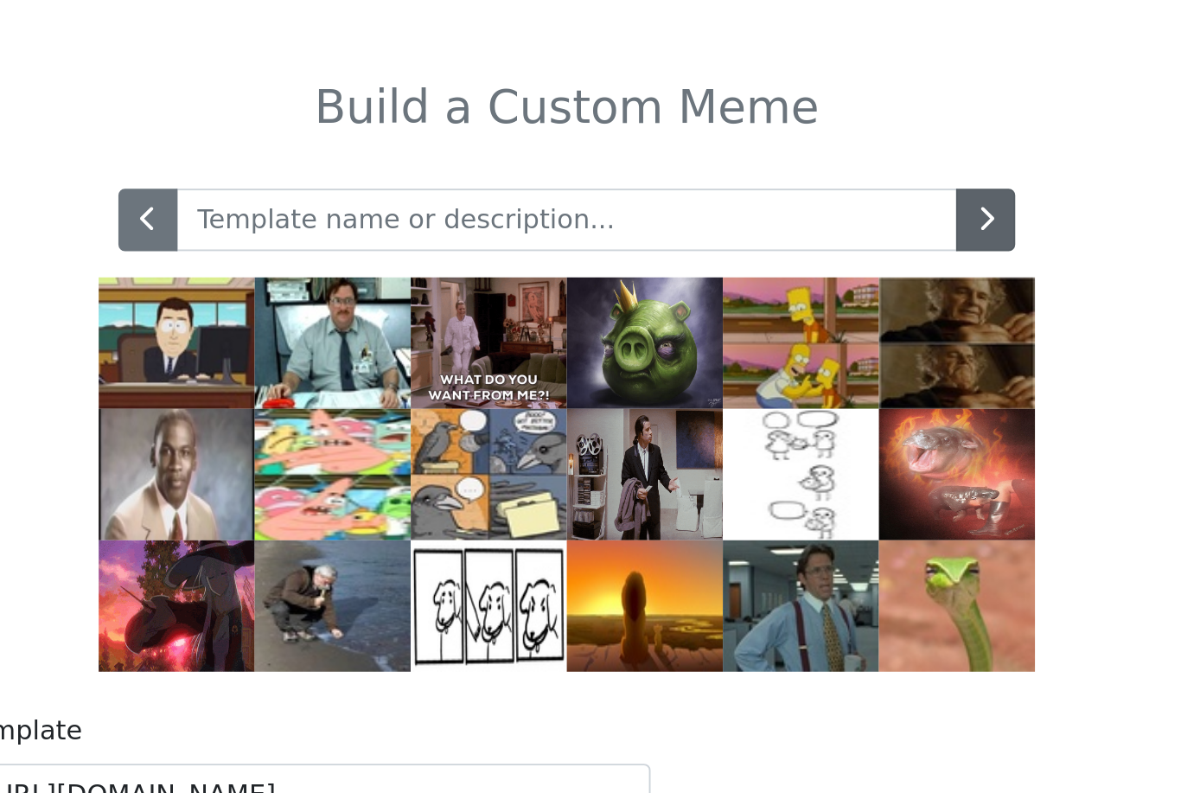
click at [796, 119] on button "button" at bounding box center [811, 135] width 31 height 33
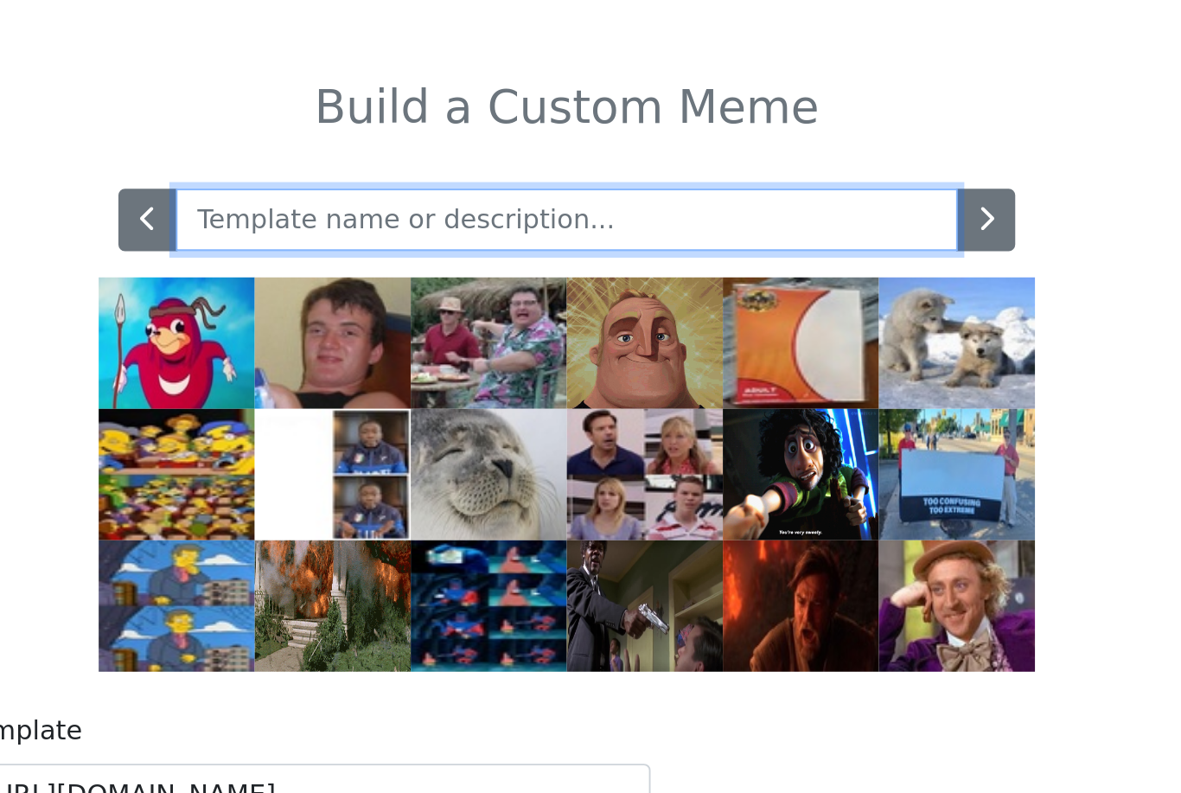
click at [394, 119] on input "text" at bounding box center [591, 135] width 412 height 33
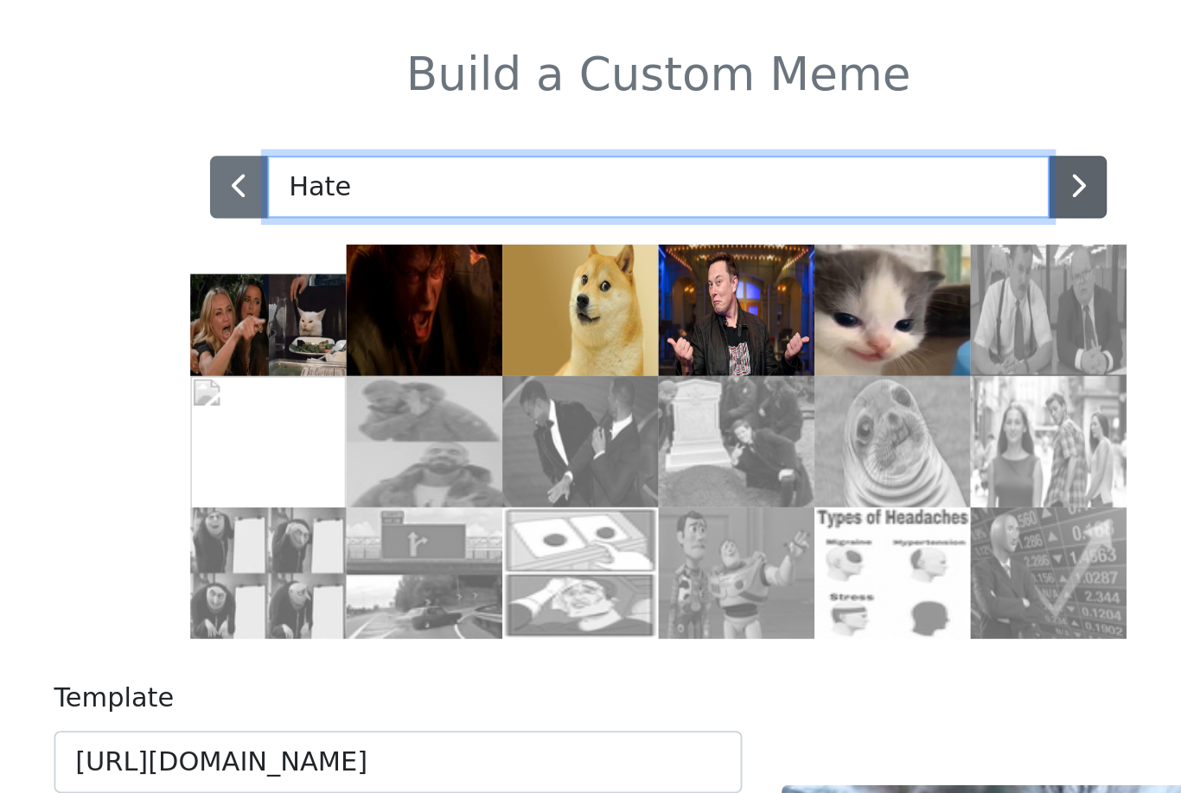
type input "Hate"
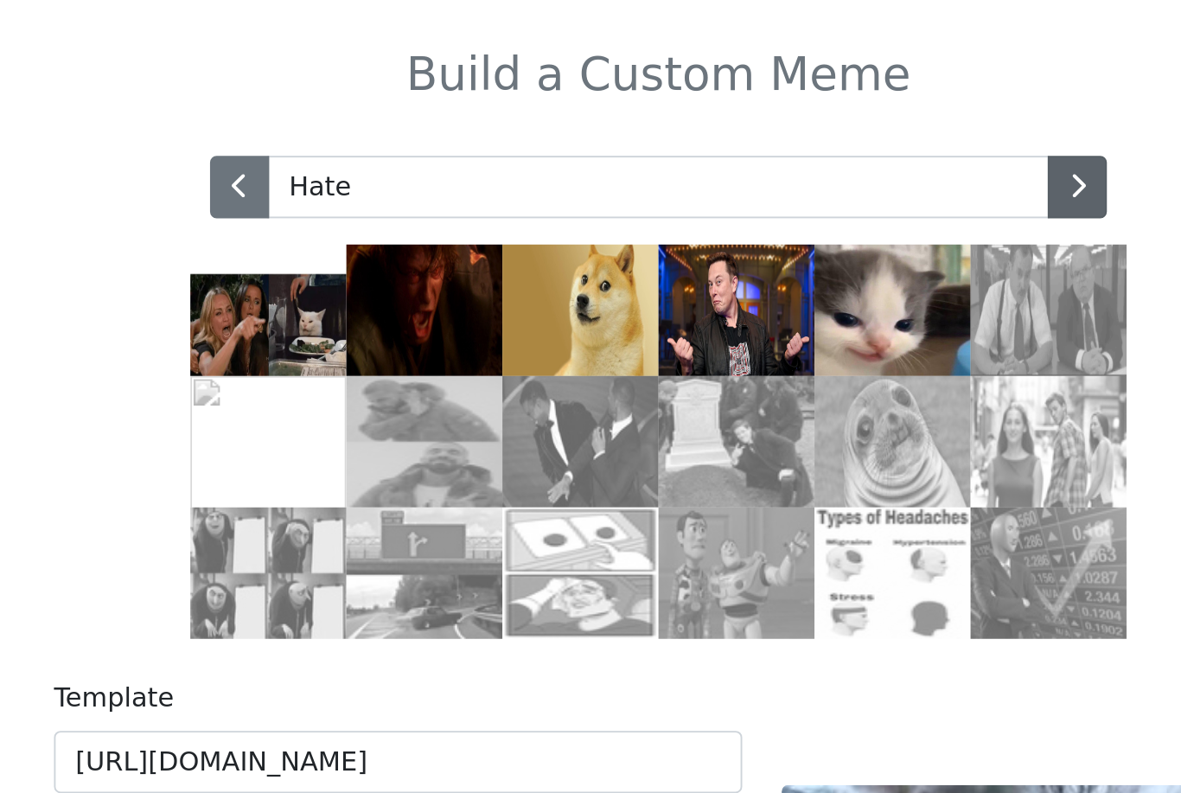
click at [807, 128] on icon "button" at bounding box center [811, 135] width 9 height 14
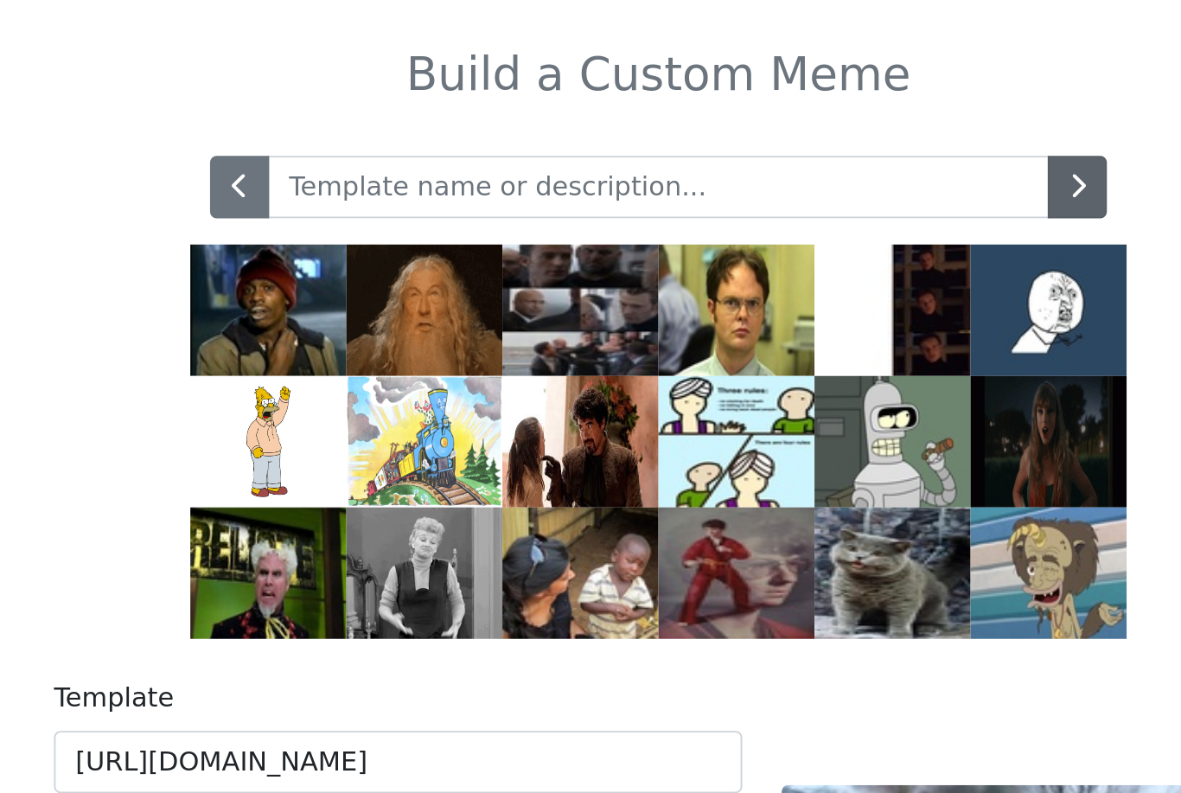
click at [796, 119] on button "button" at bounding box center [811, 135] width 31 height 33
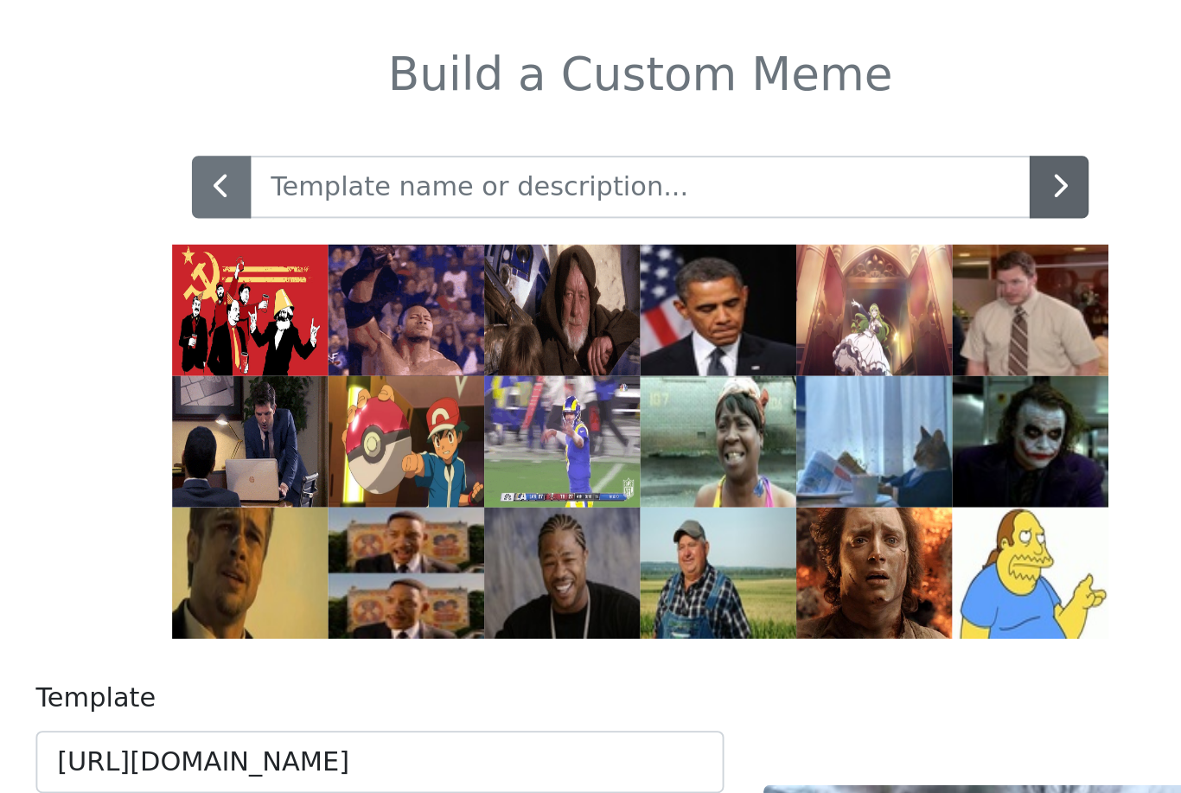
click at [807, 128] on icon "button" at bounding box center [811, 135] width 9 height 14
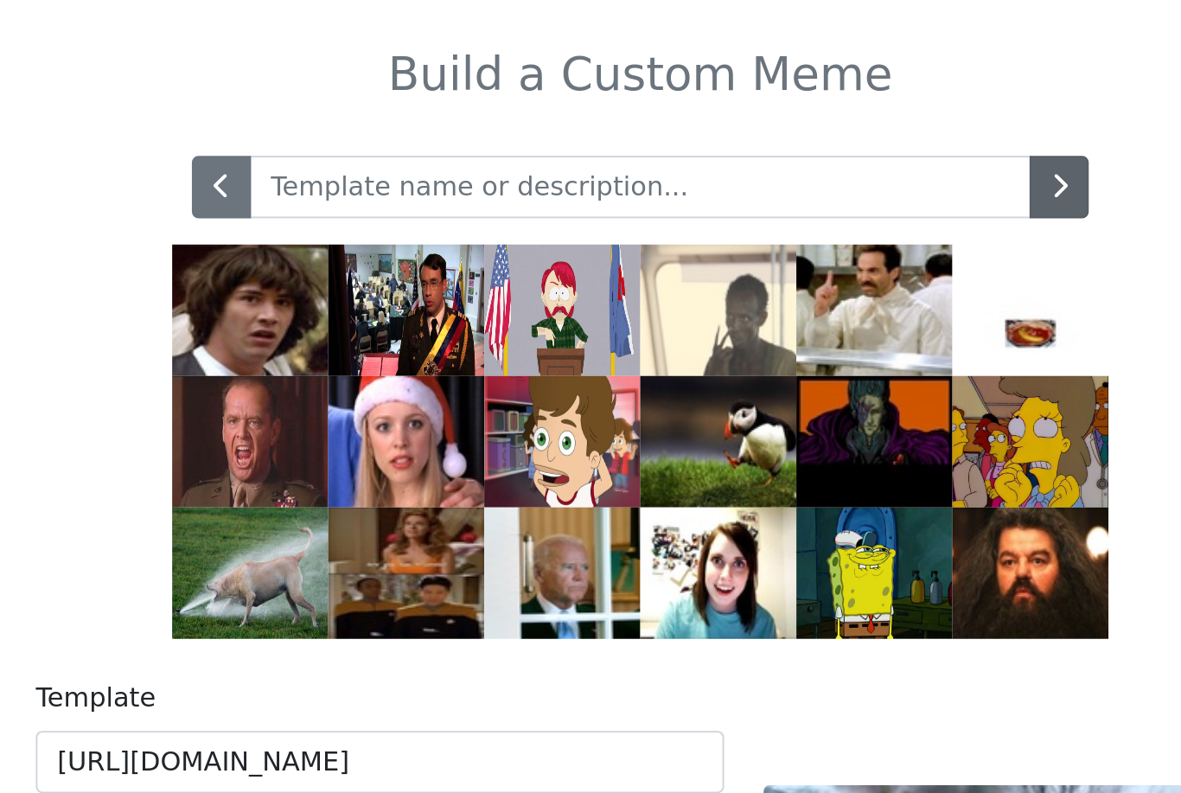
click at [796, 119] on button "button" at bounding box center [811, 135] width 31 height 33
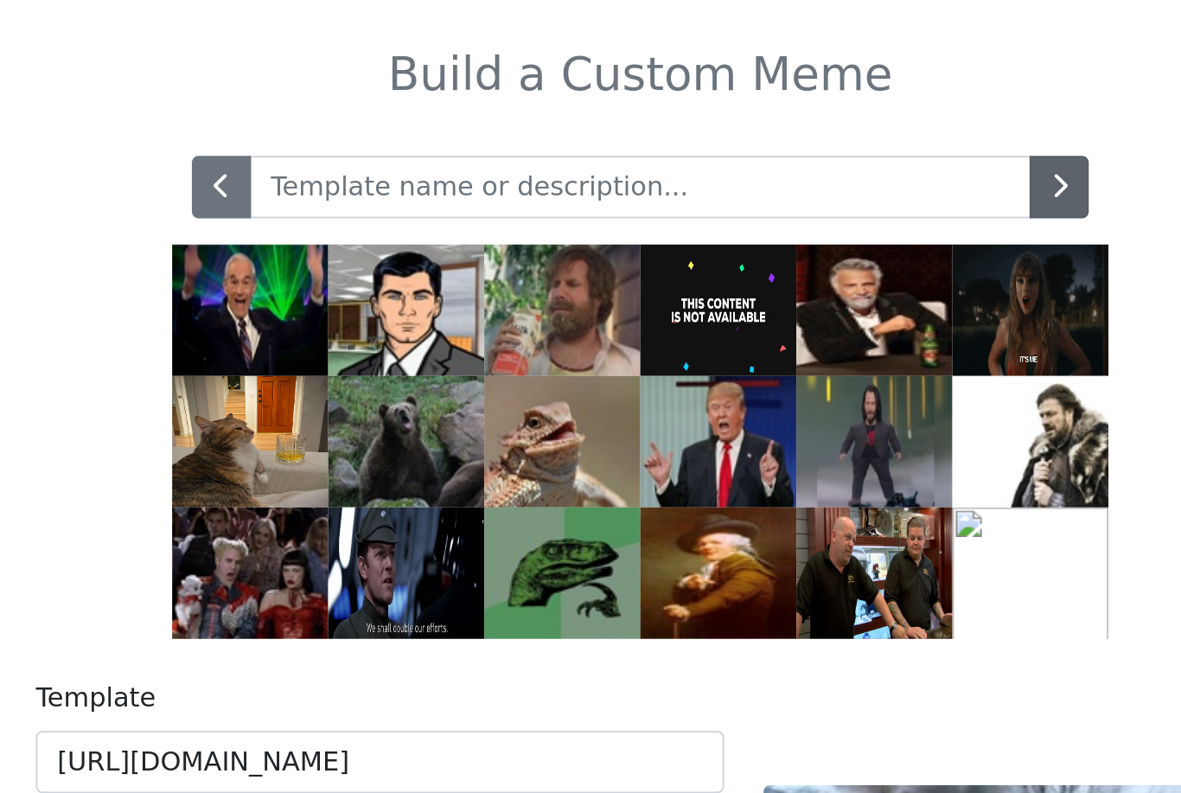
click at [796, 119] on button "button" at bounding box center [811, 135] width 31 height 33
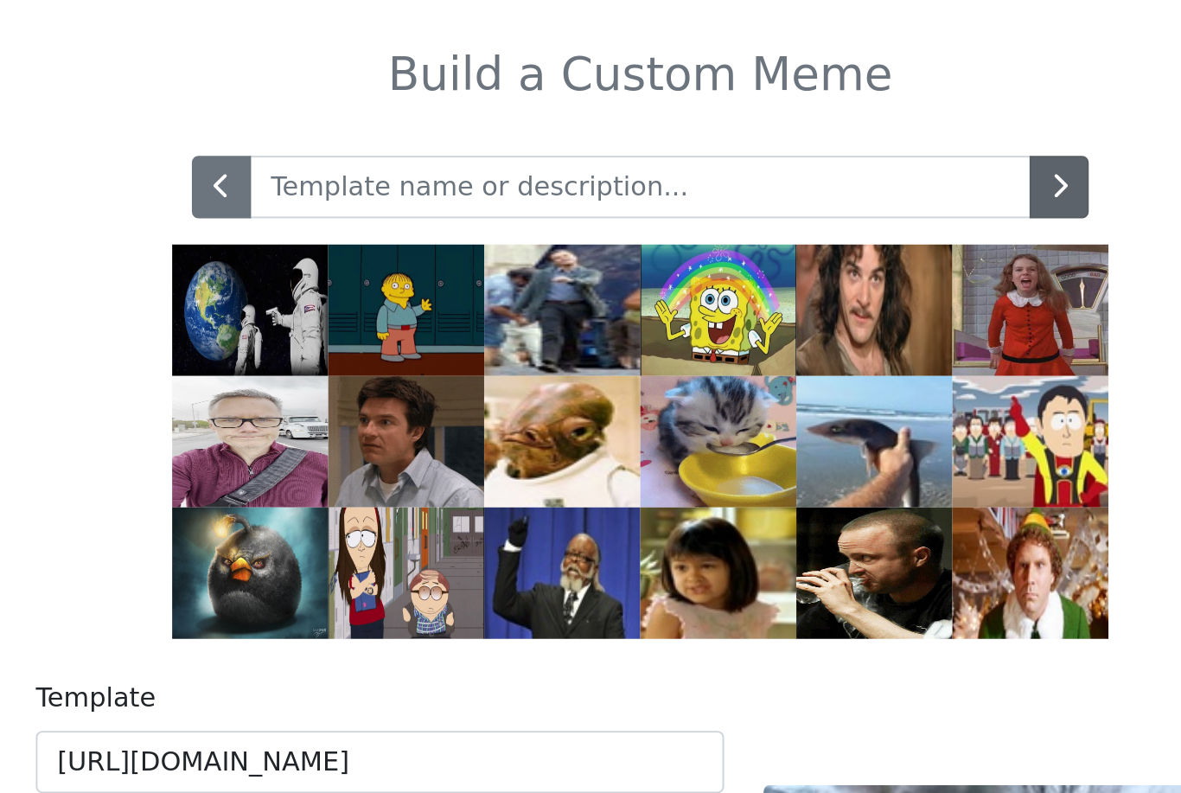
click at [796, 119] on button "button" at bounding box center [811, 135] width 31 height 33
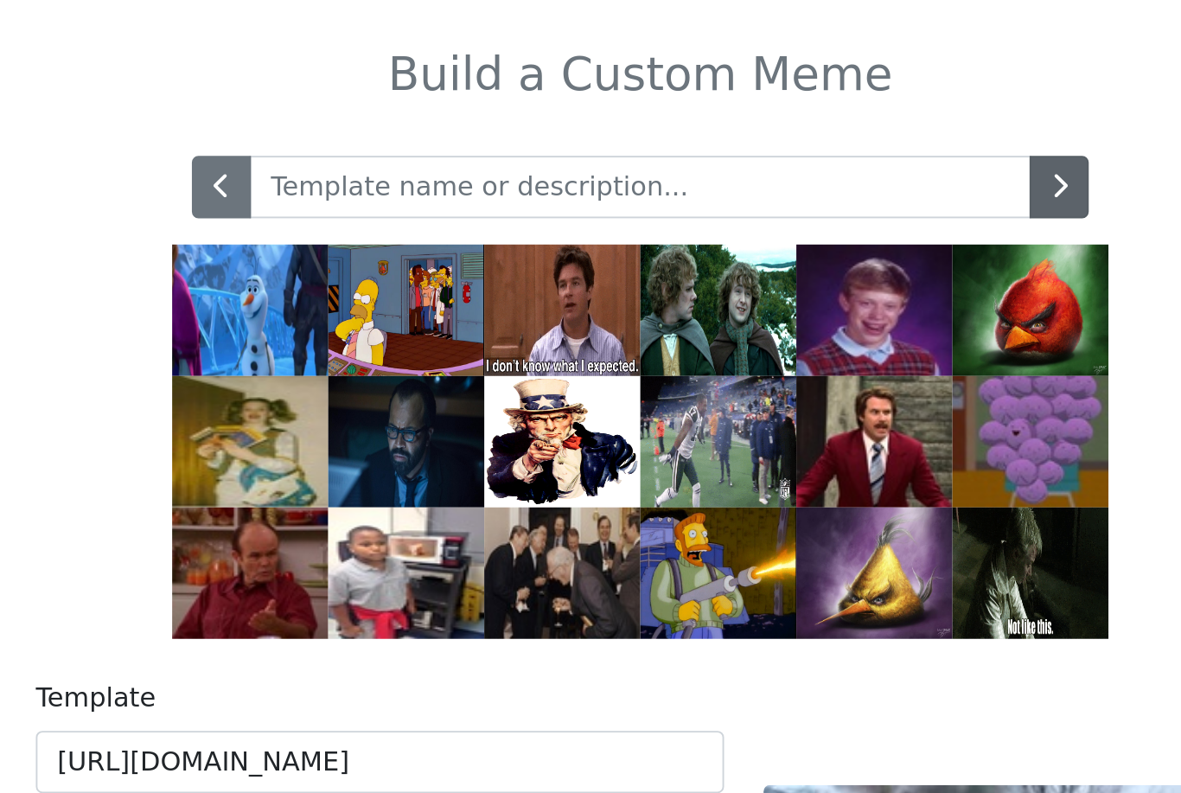
click at [807, 128] on icon "button" at bounding box center [811, 135] width 9 height 14
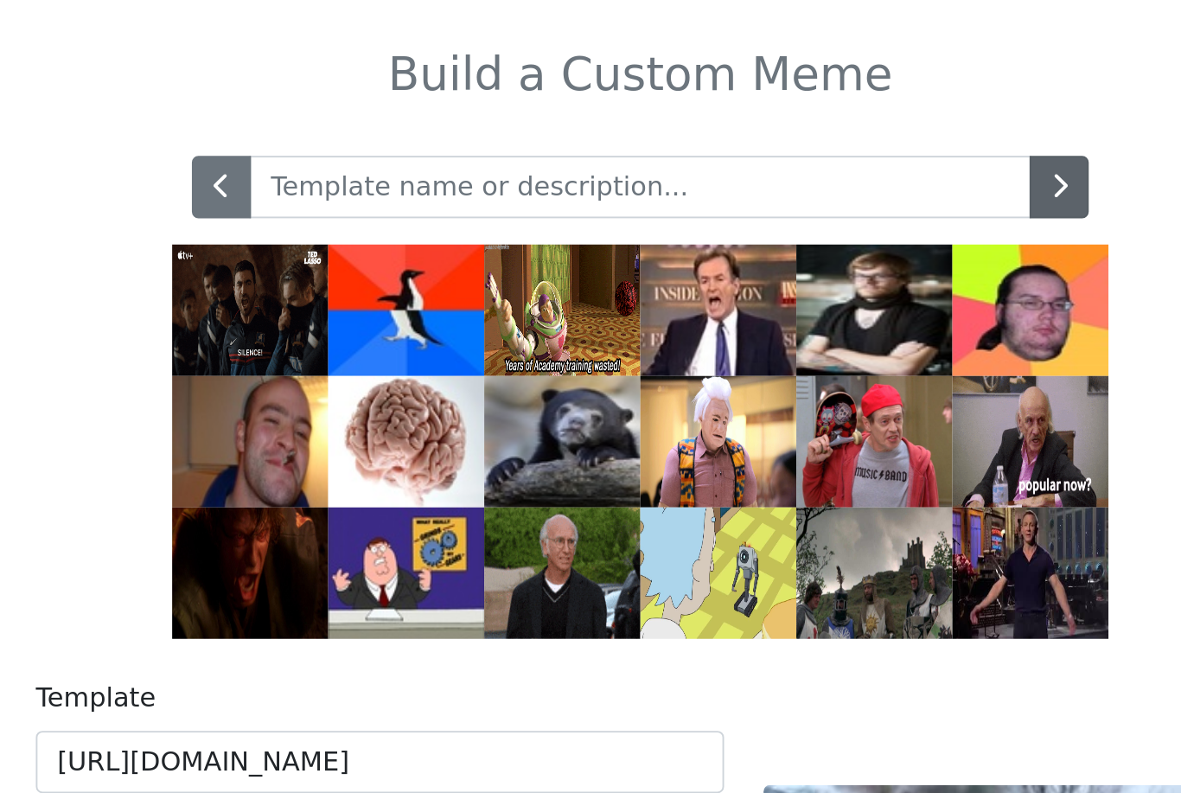
click at [796, 119] on button "button" at bounding box center [811, 135] width 31 height 33
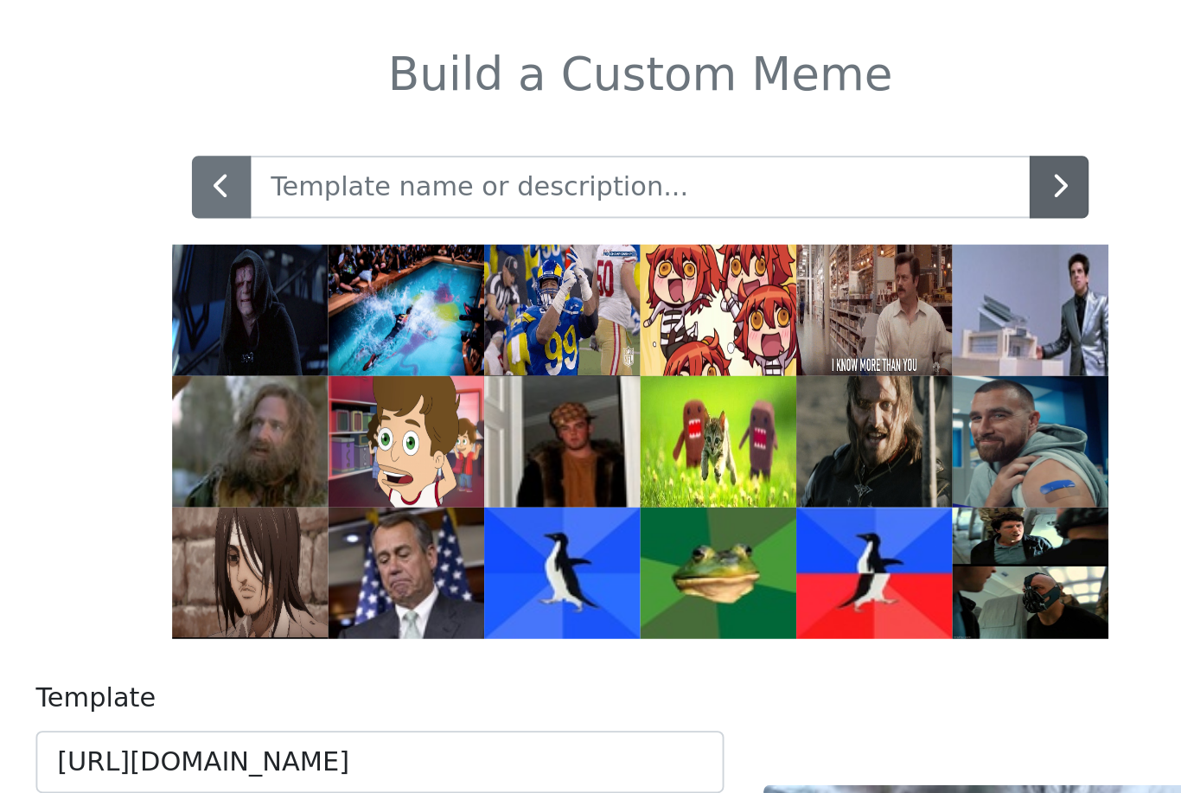
click at [796, 119] on button "button" at bounding box center [811, 135] width 31 height 33
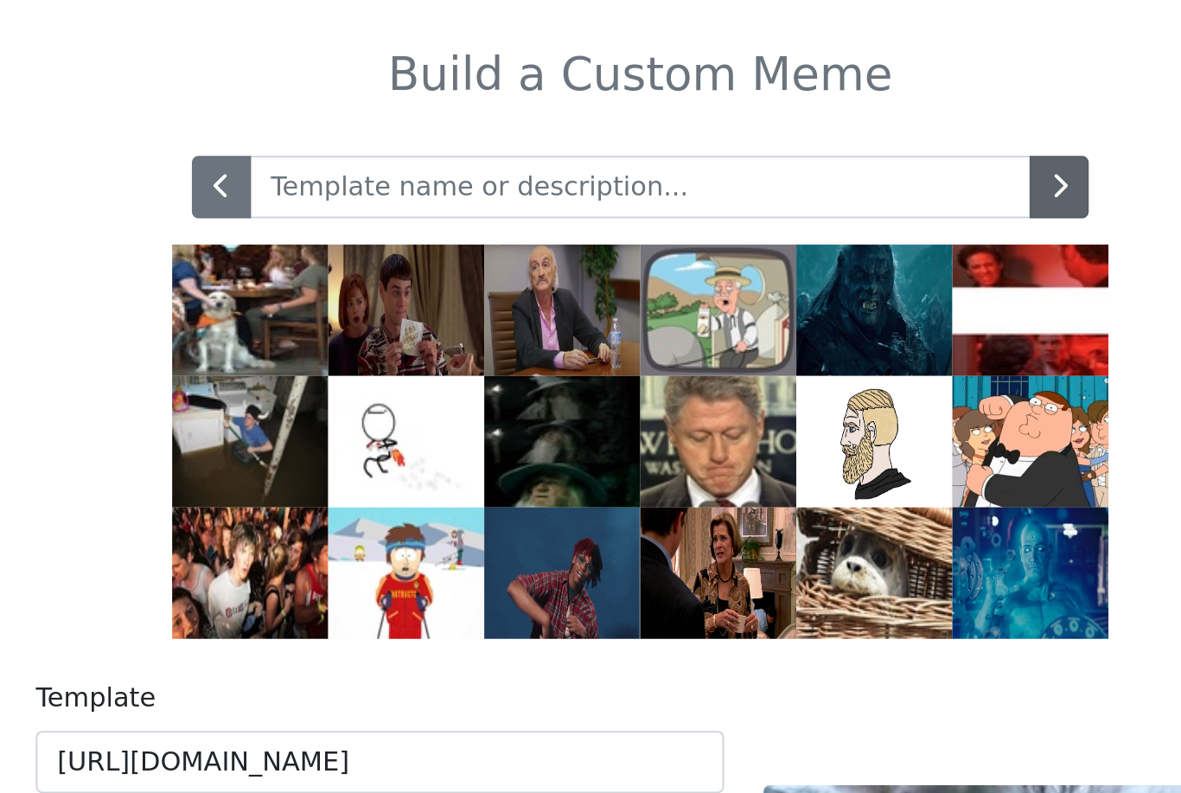
click at [807, 128] on icon "button" at bounding box center [811, 135] width 9 height 14
